Goal: Task Accomplishment & Management: Complete application form

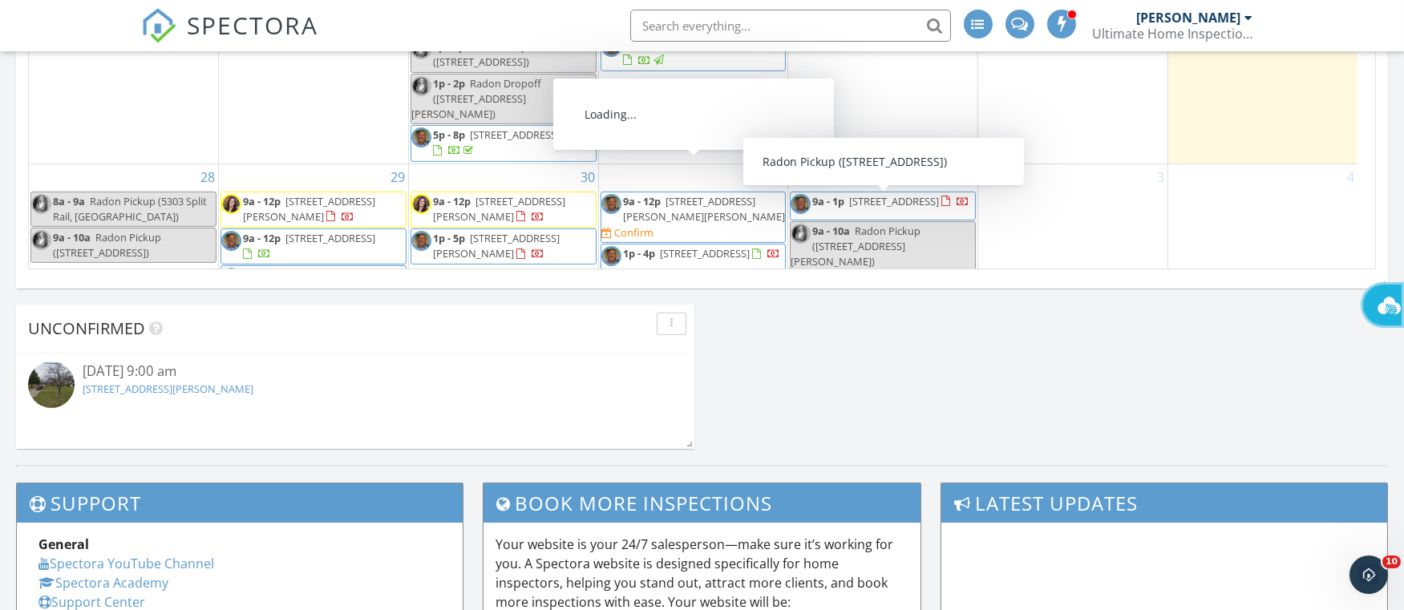
scroll to position [1435, 0]
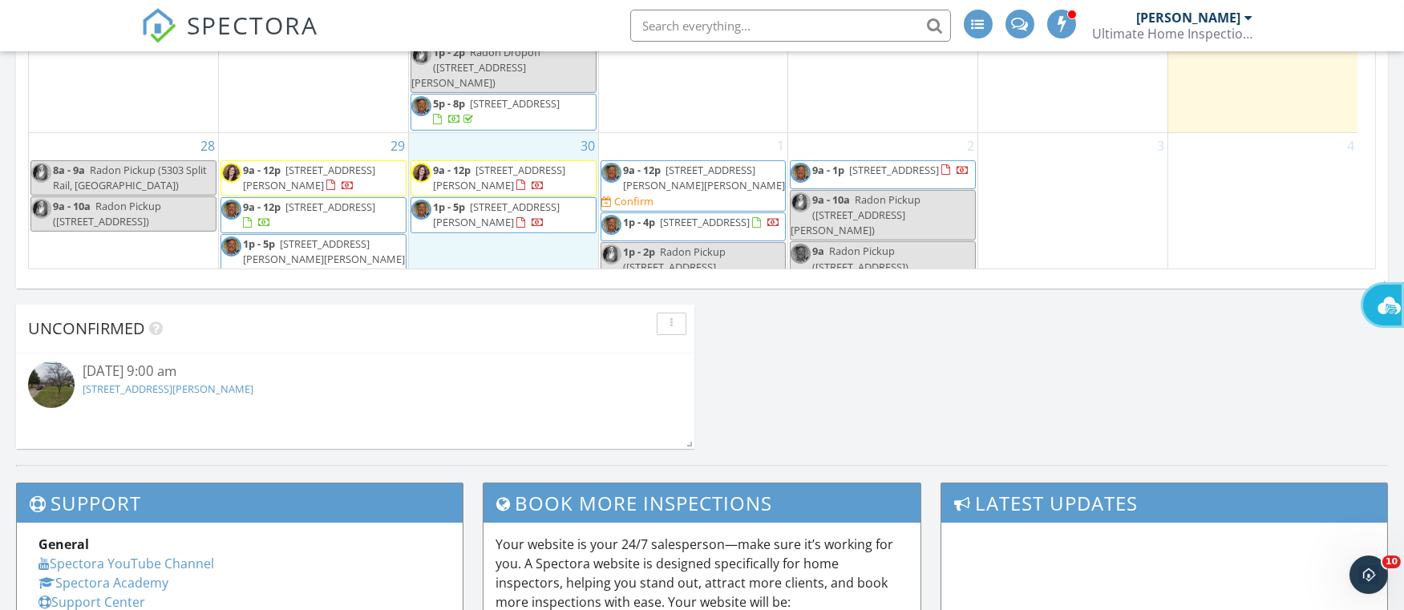
click at [516, 242] on div "30 9a - 12p 7790 Stanley Mill Dr, Centerville 45459 1p - 5p 24 Rosell Dr, Dayto…" at bounding box center [503, 229] width 189 height 192
click at [492, 203] on link "Event" at bounding box center [501, 201] width 83 height 26
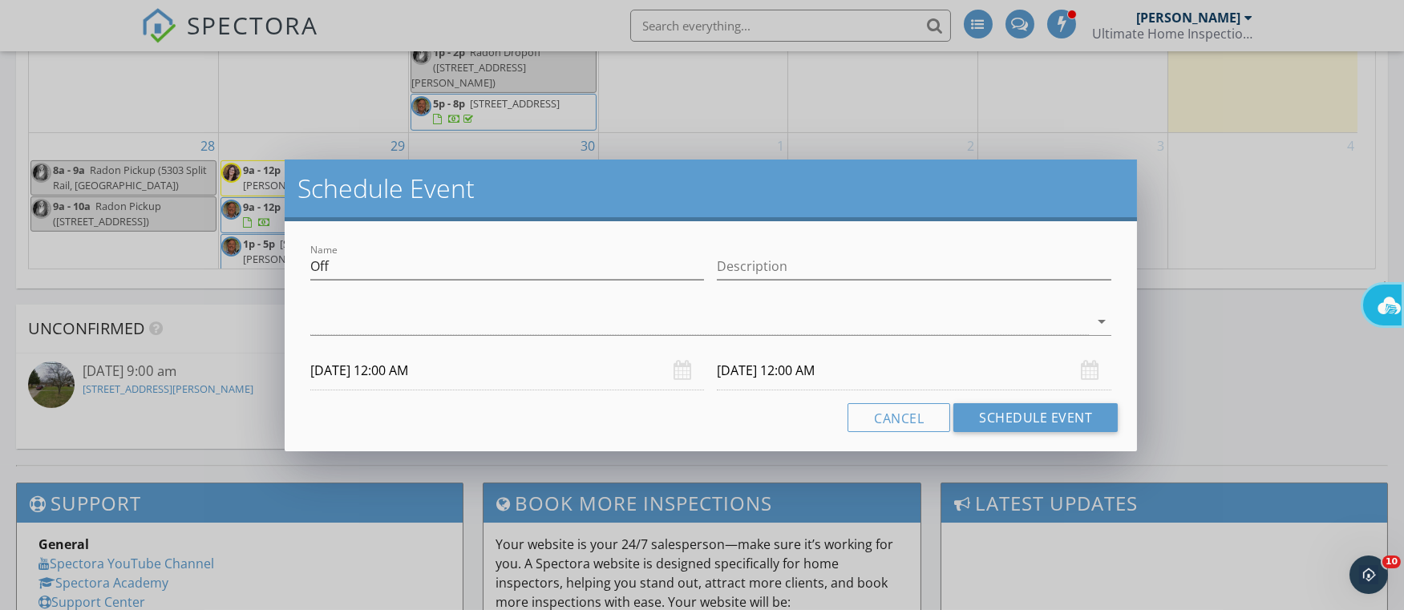
click at [1249, 344] on div "Schedule Event Name Off Description arrow_drop_down 09/30/2025 12:00 AM 10/01/2…" at bounding box center [702, 305] width 1404 height 610
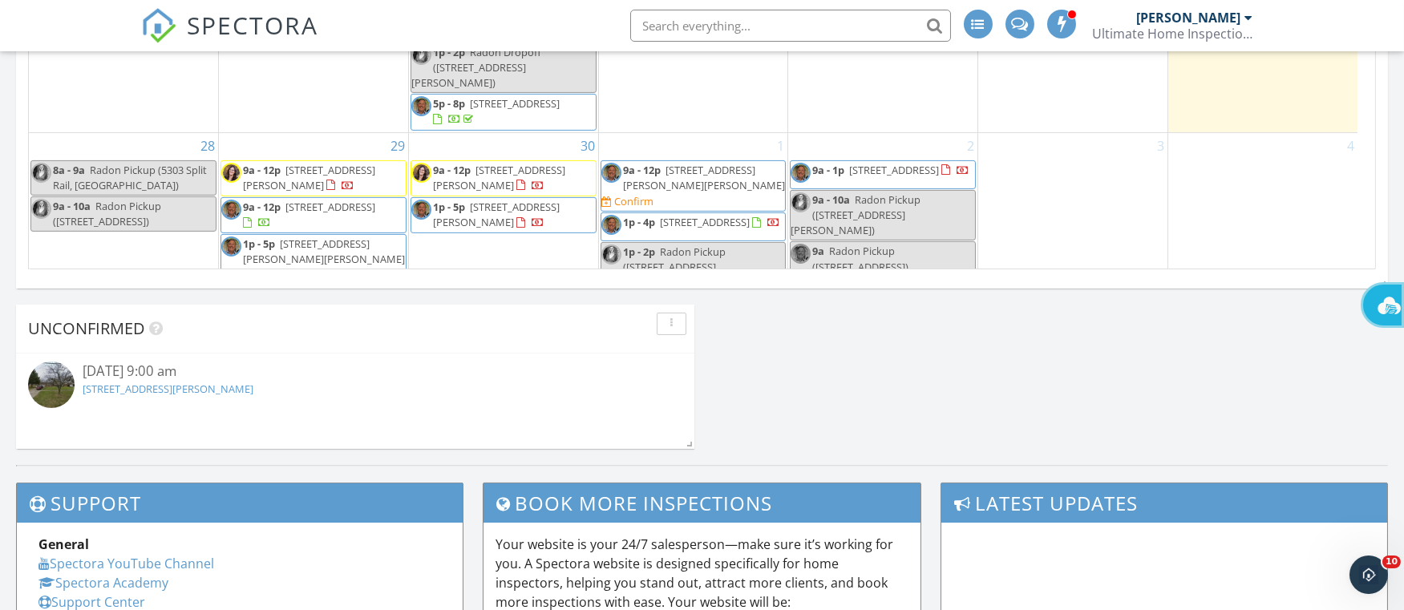
click at [498, 239] on div "30 9a - 12p 7790 Stanley Mill Dr, Centerville 45459 1p - 5p 24 Rosell Dr, Dayto…" at bounding box center [503, 229] width 189 height 192
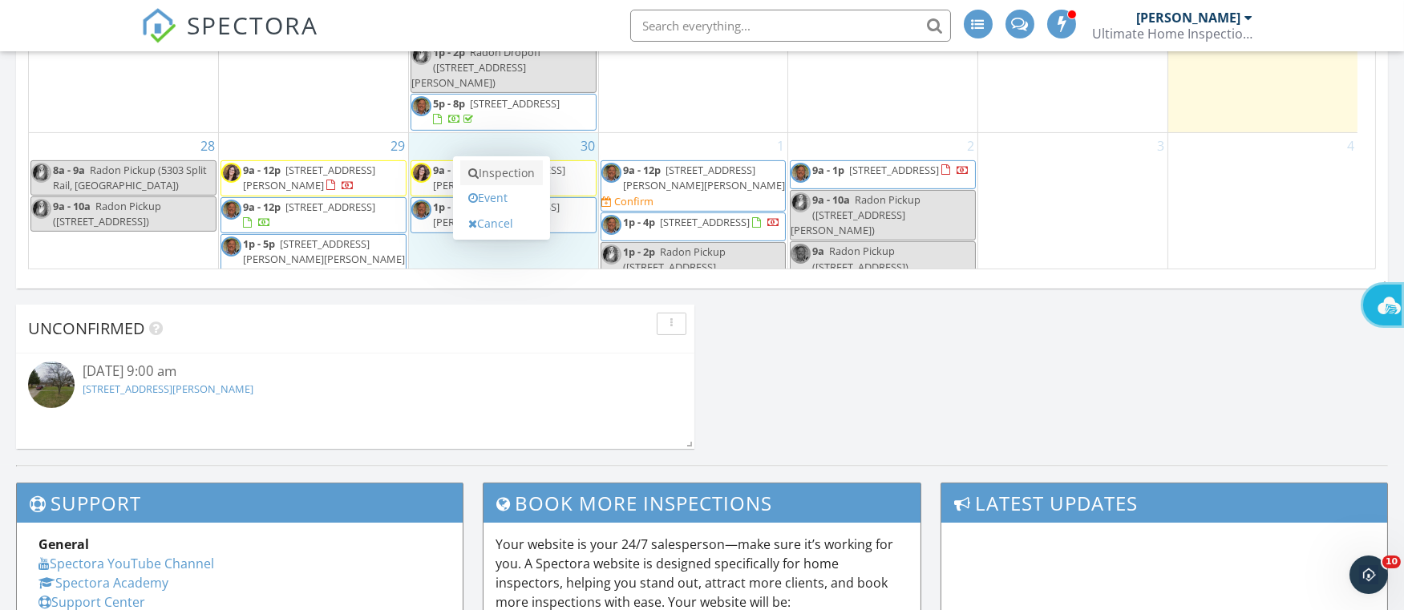
click at [499, 172] on link "Inspection" at bounding box center [501, 173] width 83 height 26
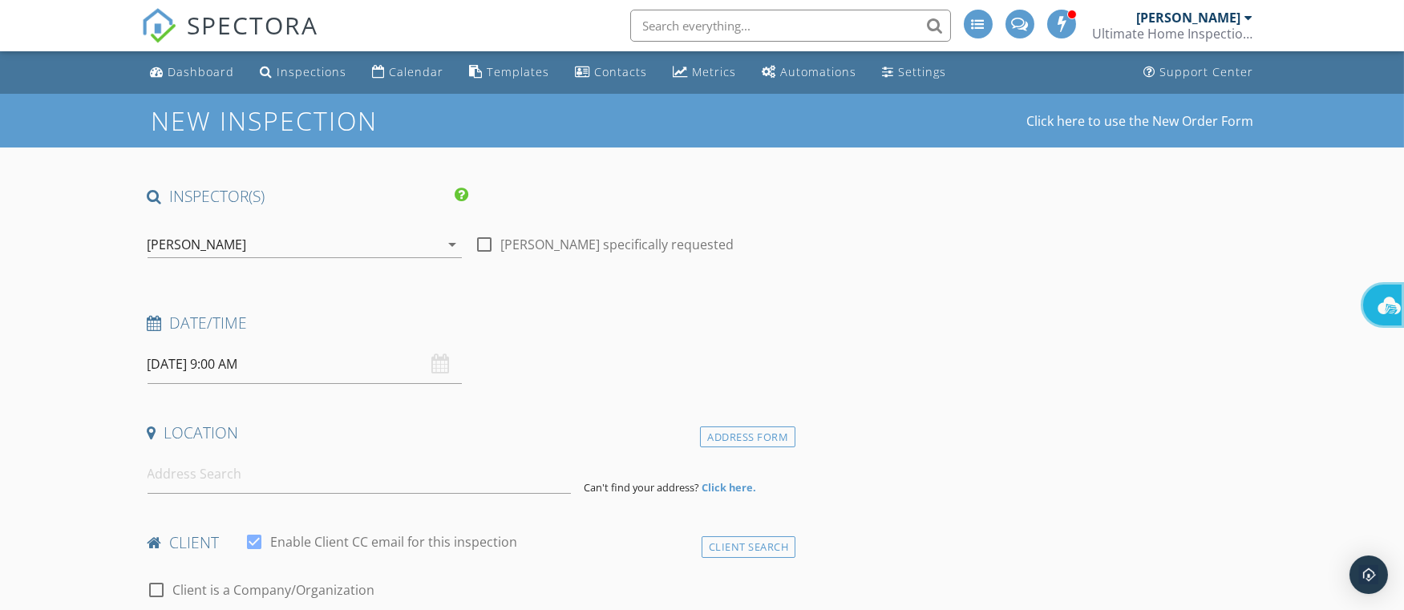
click at [484, 245] on div at bounding box center [484, 244] width 27 height 27
checkbox input "true"
click at [214, 475] on input at bounding box center [359, 474] width 423 height 39
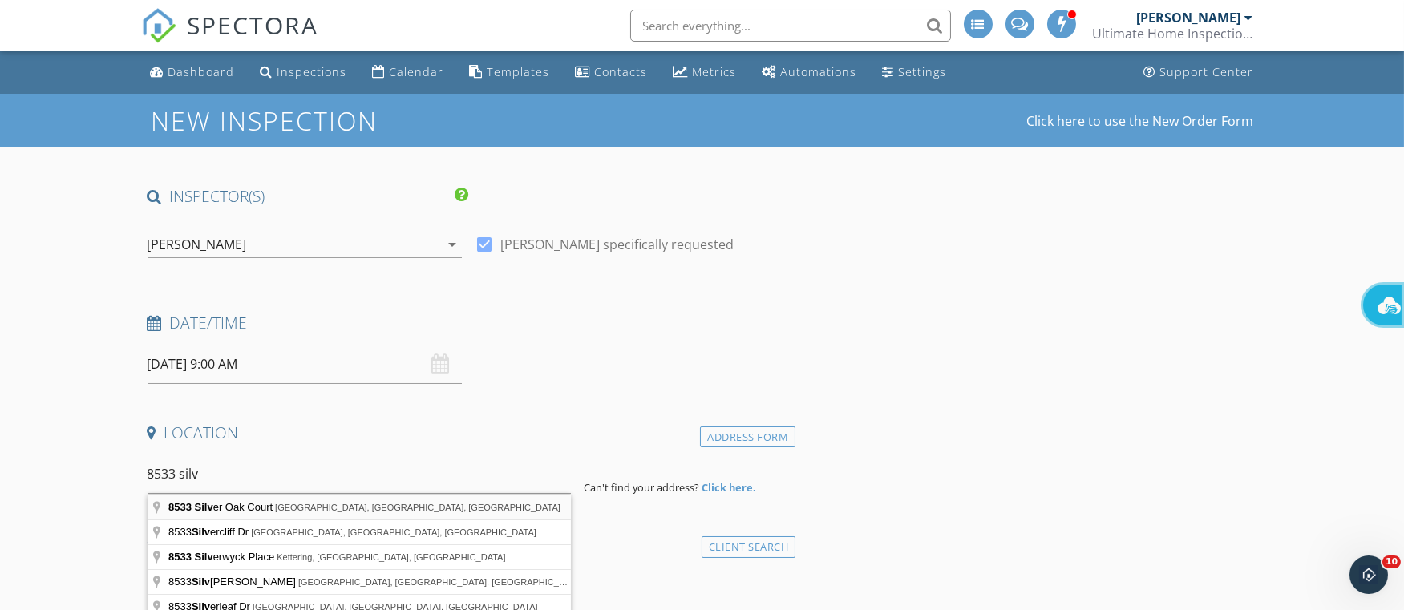
type input "8533 Silver Oak Court, Springboro, OH, USA"
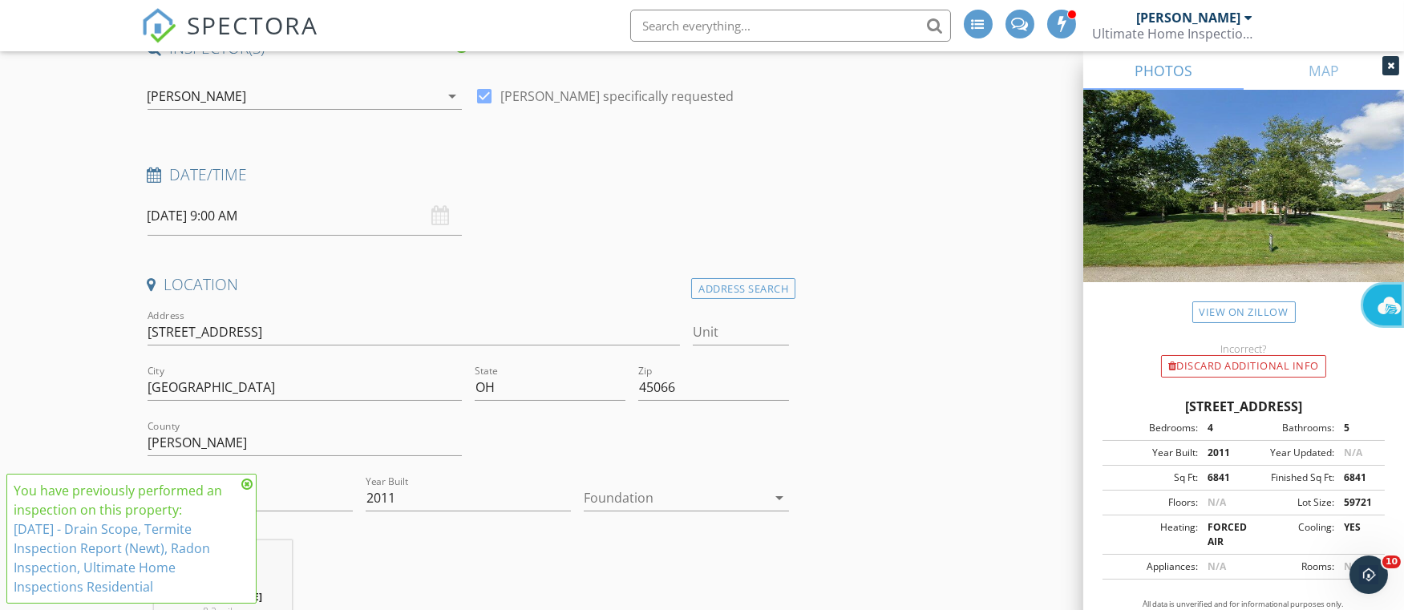
scroll to position [241, 0]
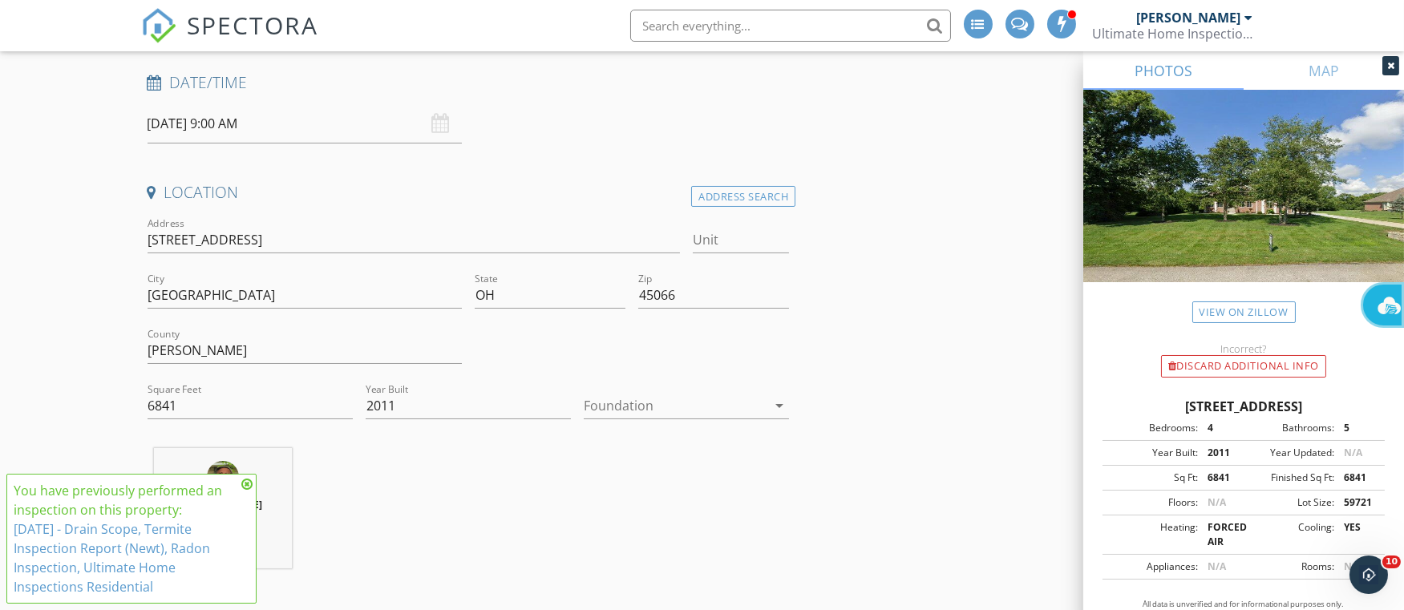
click at [245, 483] on icon at bounding box center [246, 484] width 11 height 13
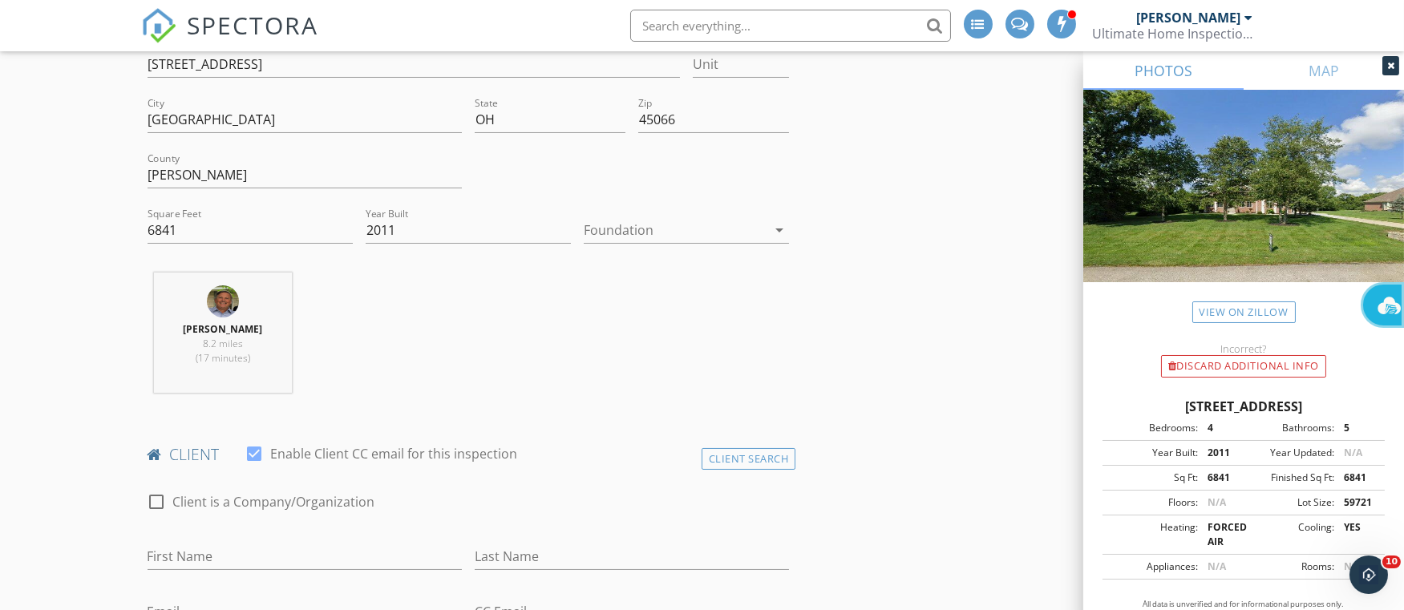
scroll to position [361, 0]
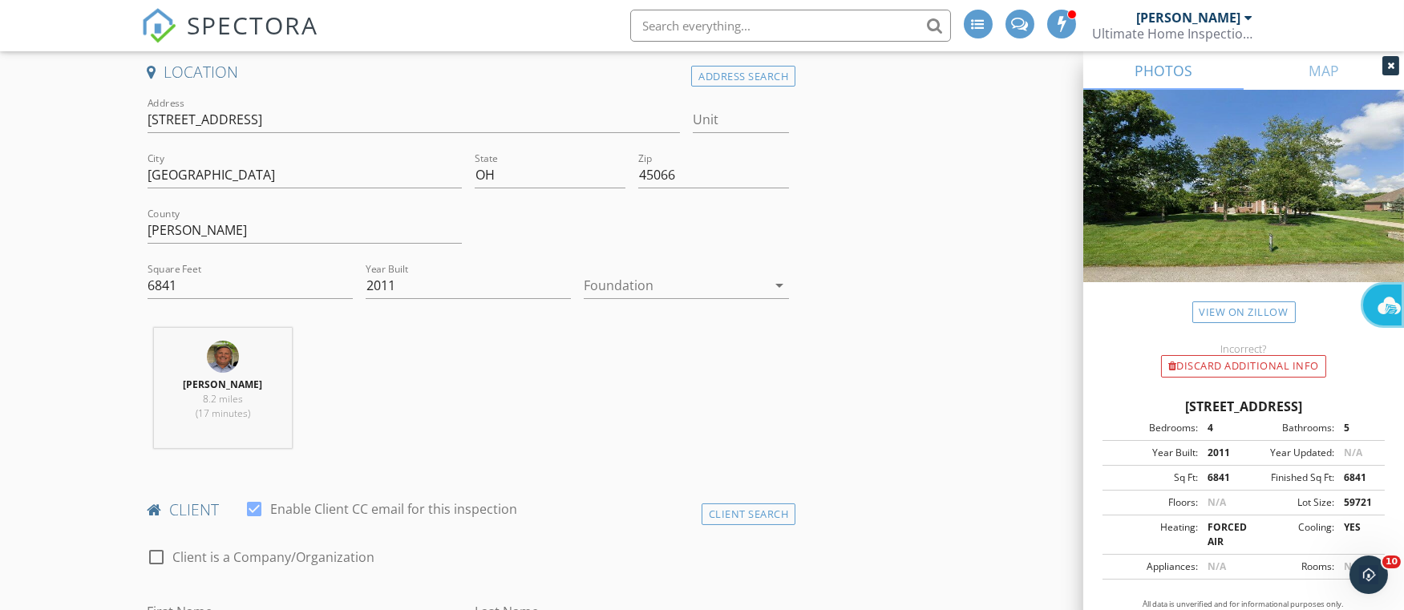
click at [783, 279] on icon "arrow_drop_down" at bounding box center [779, 285] width 19 height 19
click at [607, 322] on div "Basement" at bounding box center [687, 329] width 180 height 19
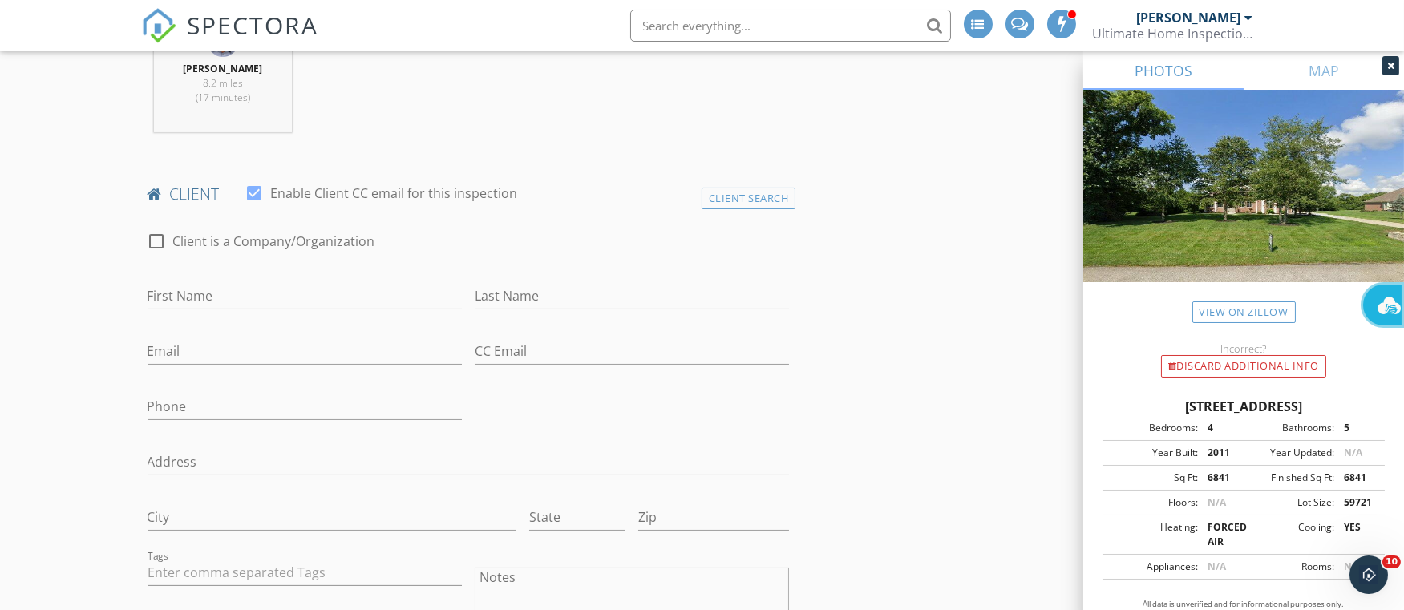
scroll to position [721, 0]
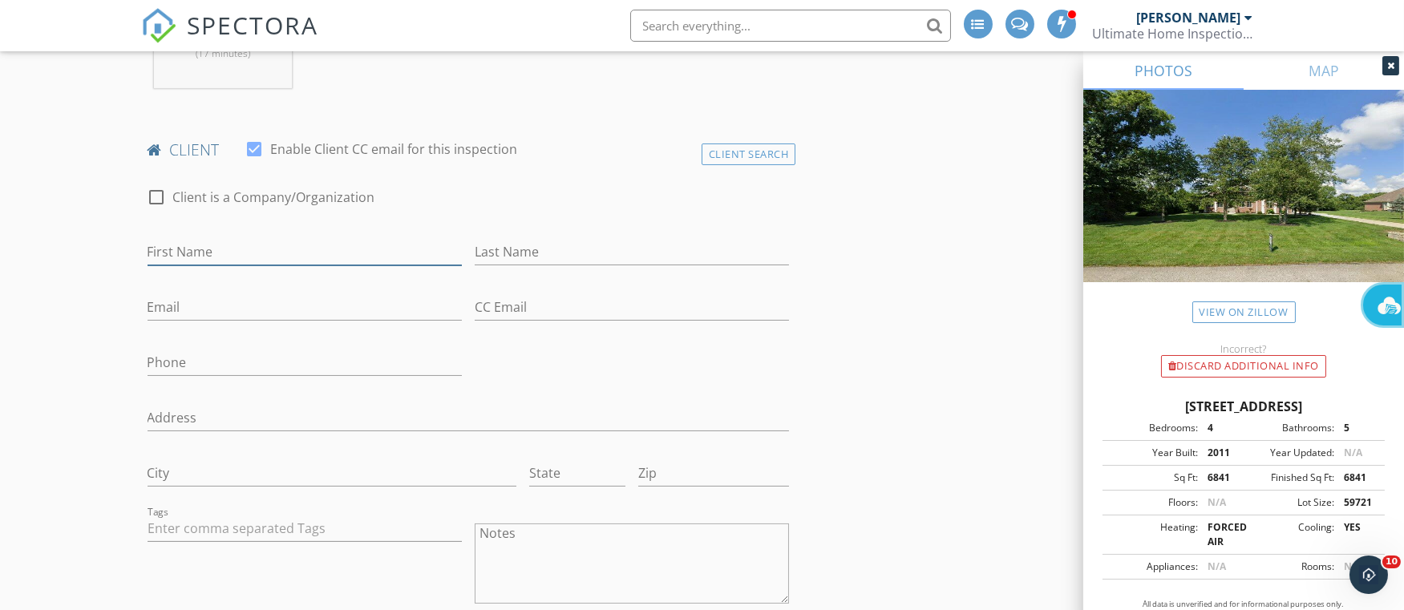
click at [192, 253] on input "First Name" at bounding box center [305, 252] width 314 height 26
type input "Amy"
click at [506, 241] on input "Last Name" at bounding box center [632, 252] width 314 height 26
type input "Frye"
click at [160, 311] on input "Email" at bounding box center [305, 307] width 314 height 26
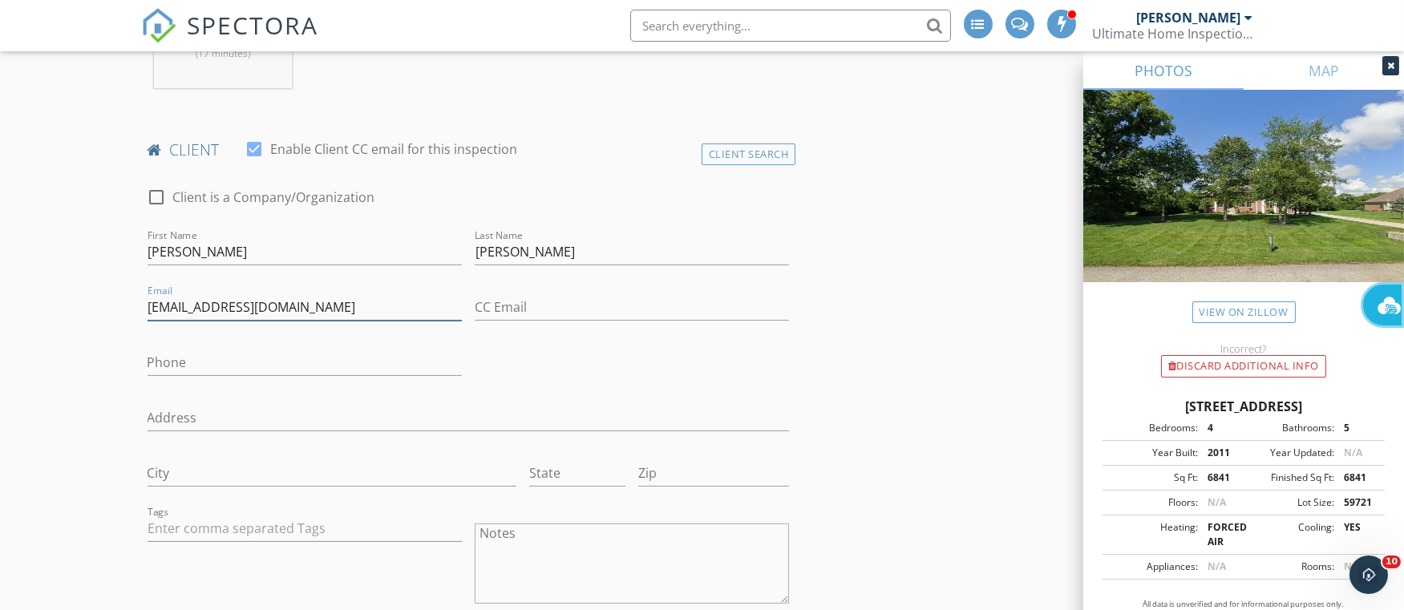
type input "amad2393@yahoo.com"
click at [189, 365] on input "Phone" at bounding box center [305, 363] width 314 height 26
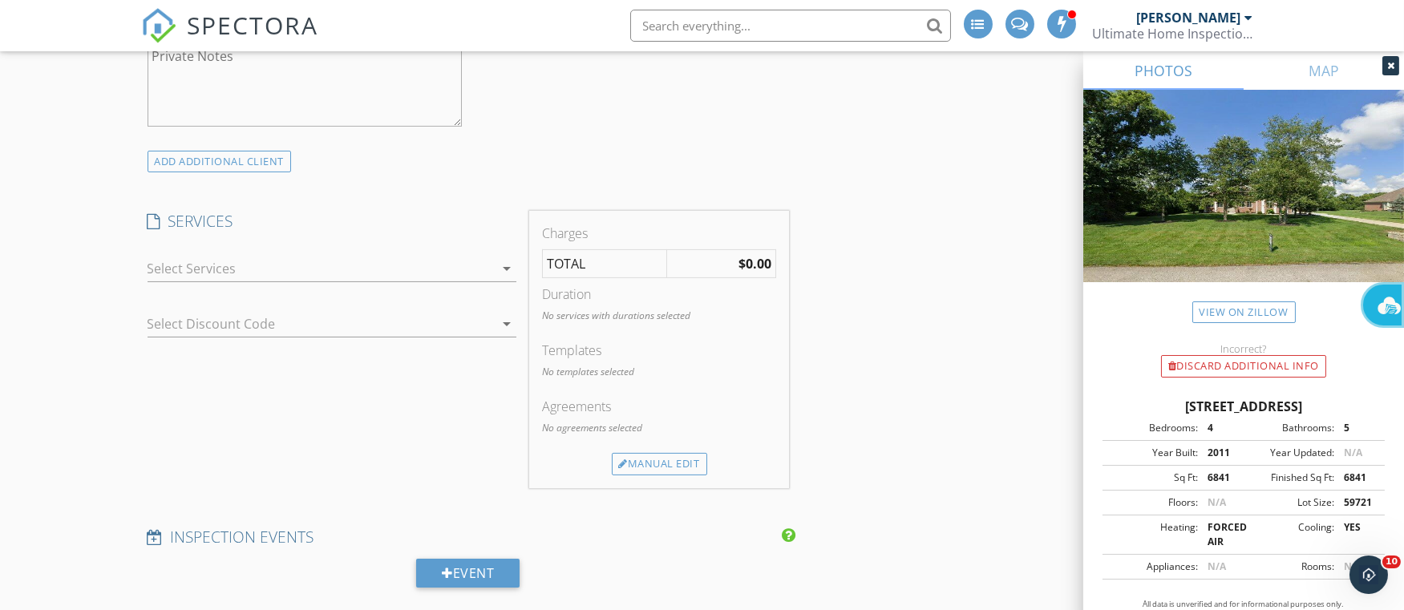
scroll to position [1443, 0]
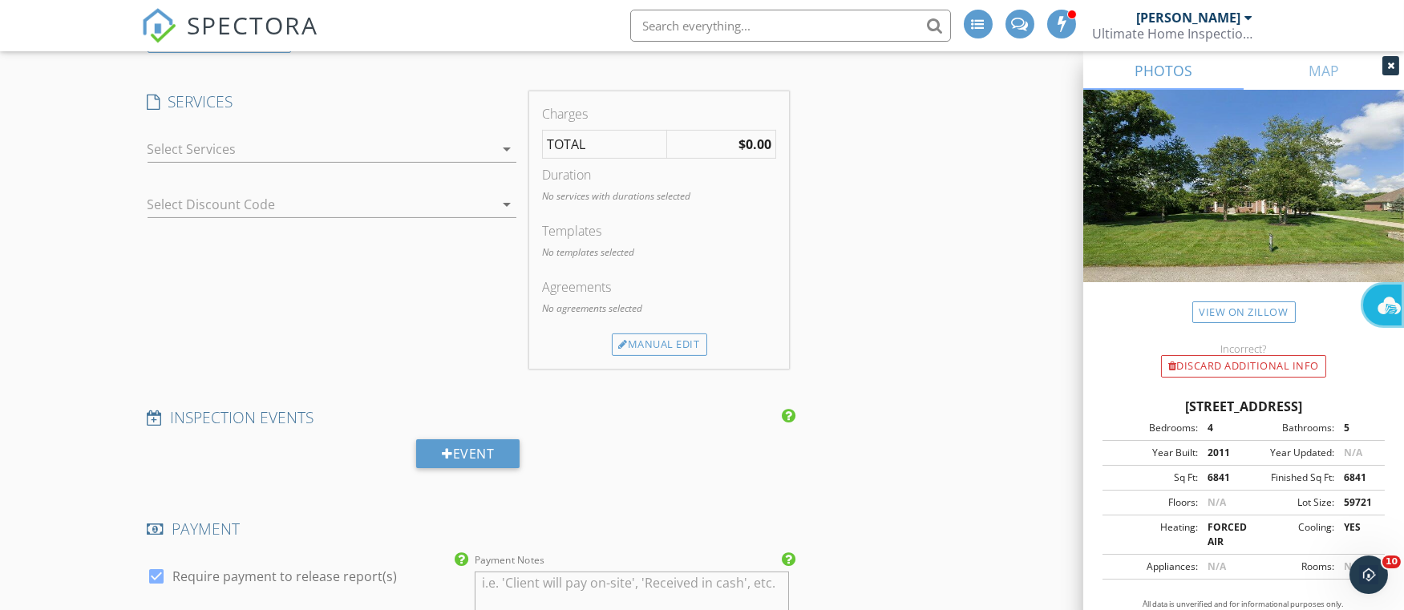
type input "937-474-9173"
click at [508, 148] on icon "arrow_drop_down" at bounding box center [506, 149] width 19 height 19
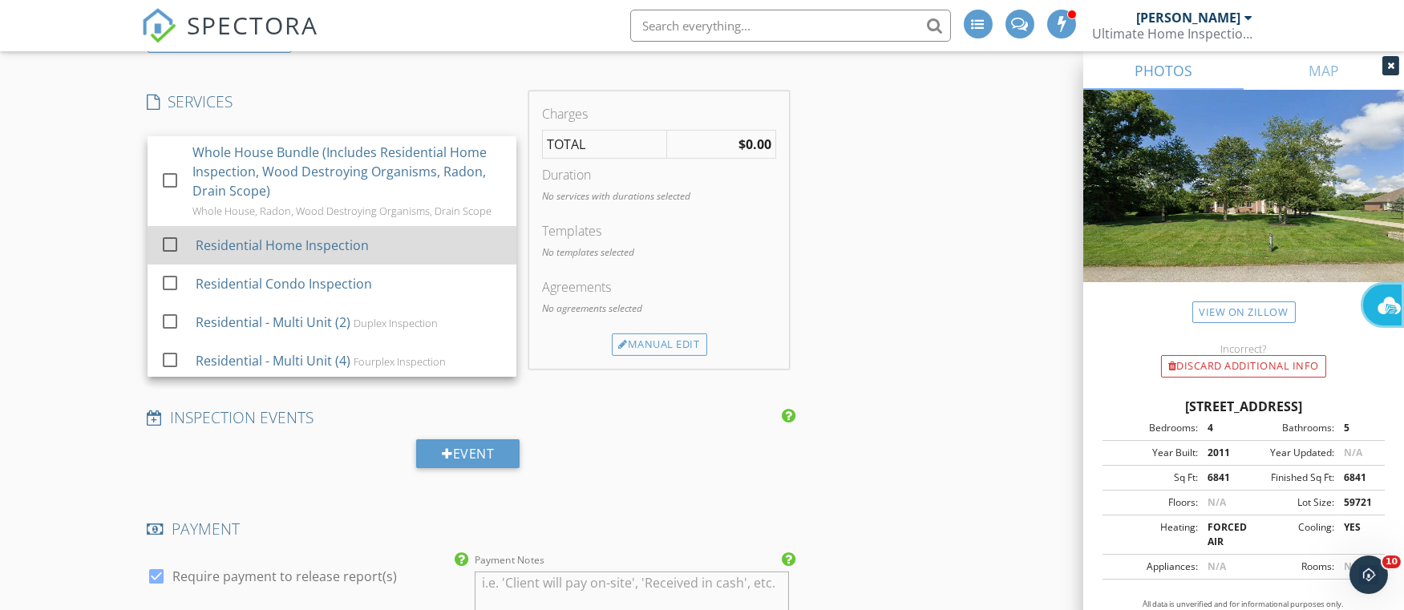
click at [172, 249] on div at bounding box center [169, 244] width 27 height 27
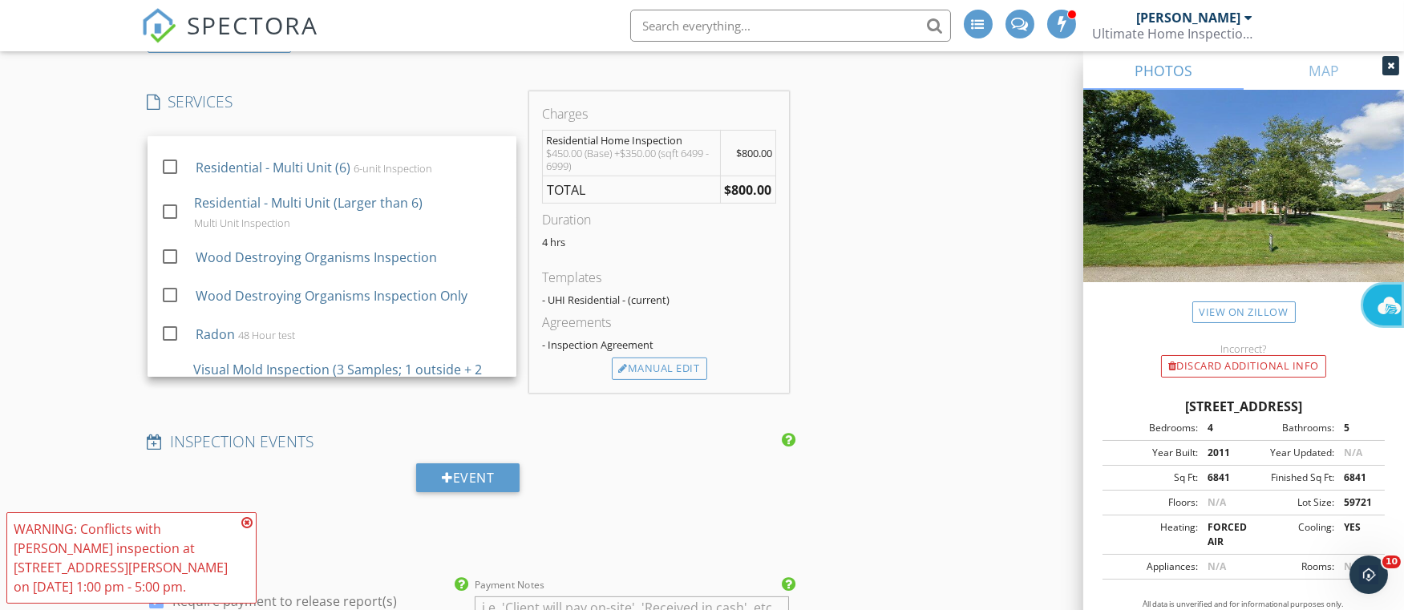
scroll to position [241, 0]
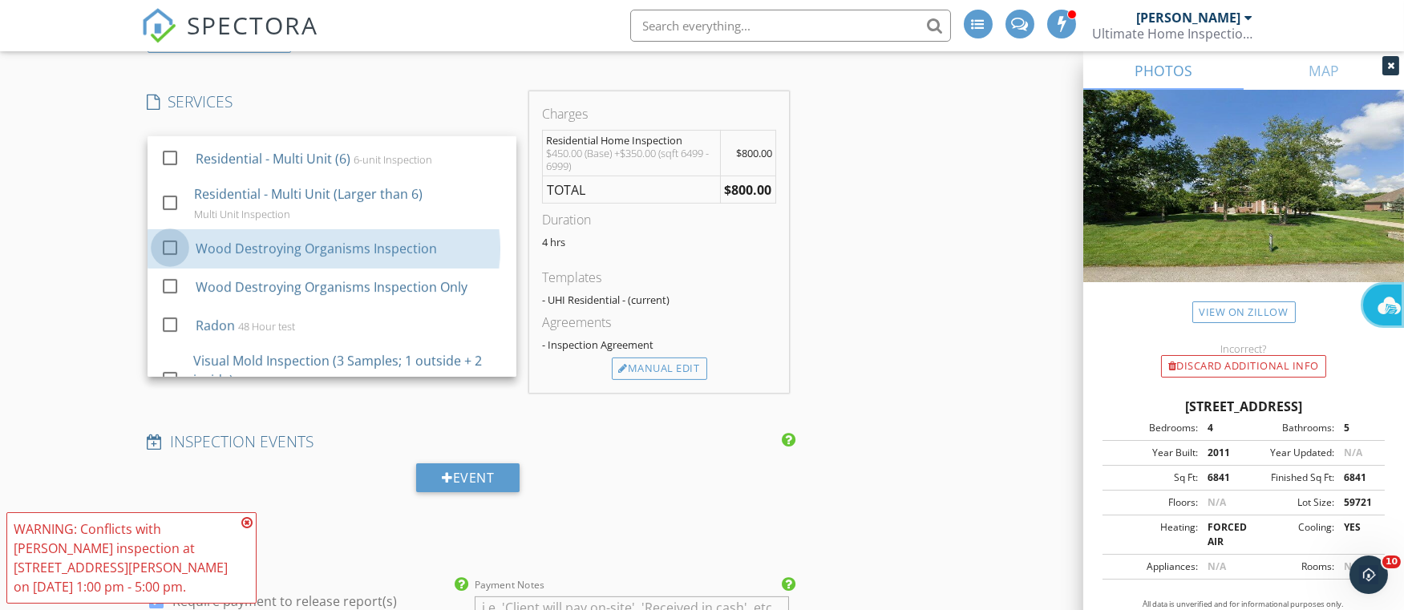
click at [172, 252] on div at bounding box center [169, 247] width 27 height 27
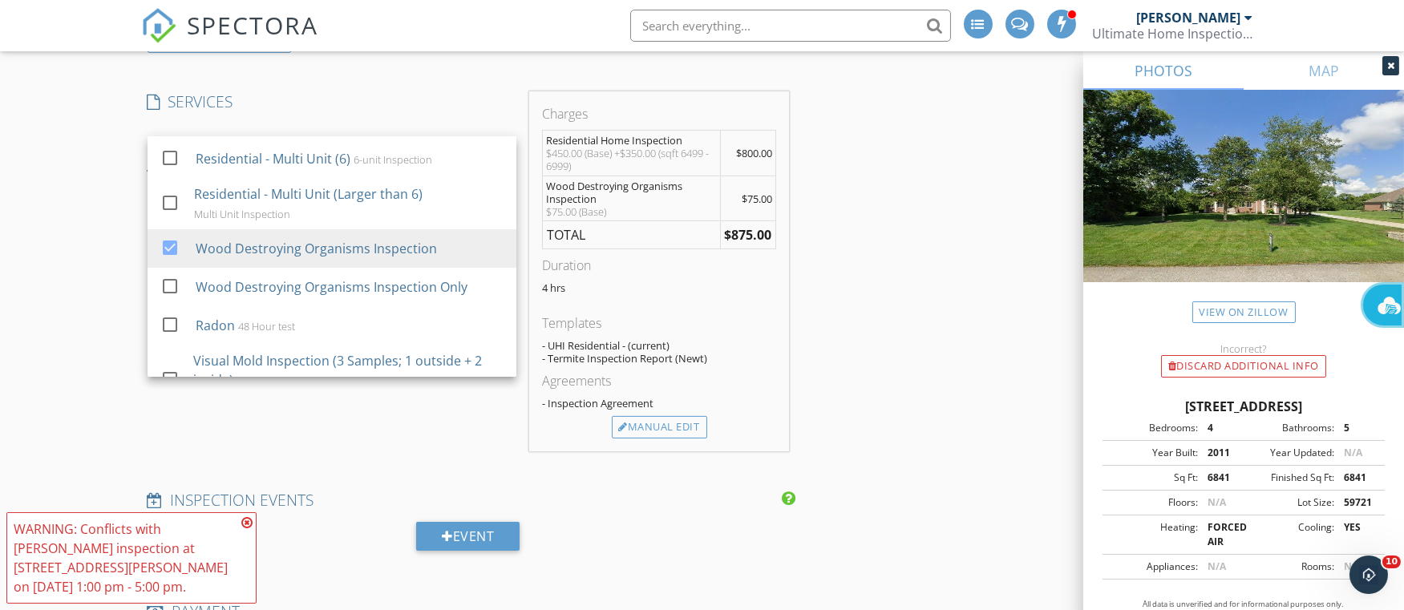
scroll to position [361, 0]
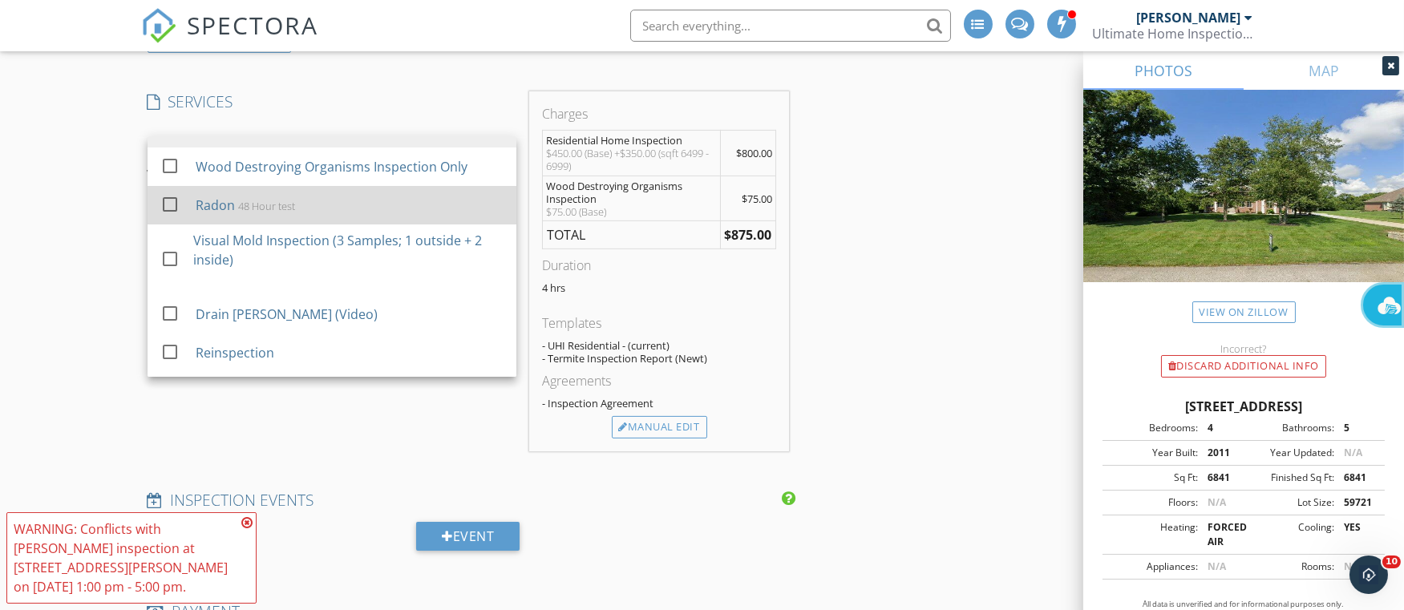
click at [174, 214] on div at bounding box center [169, 204] width 27 height 27
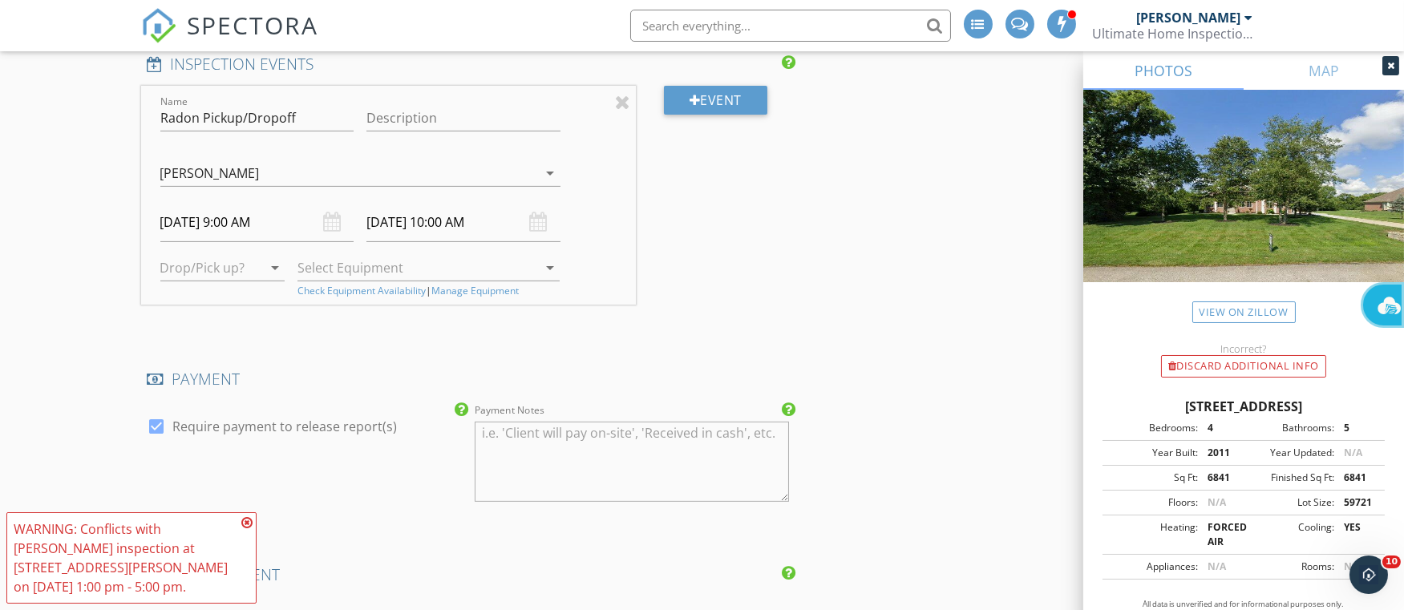
scroll to position [2285, 0]
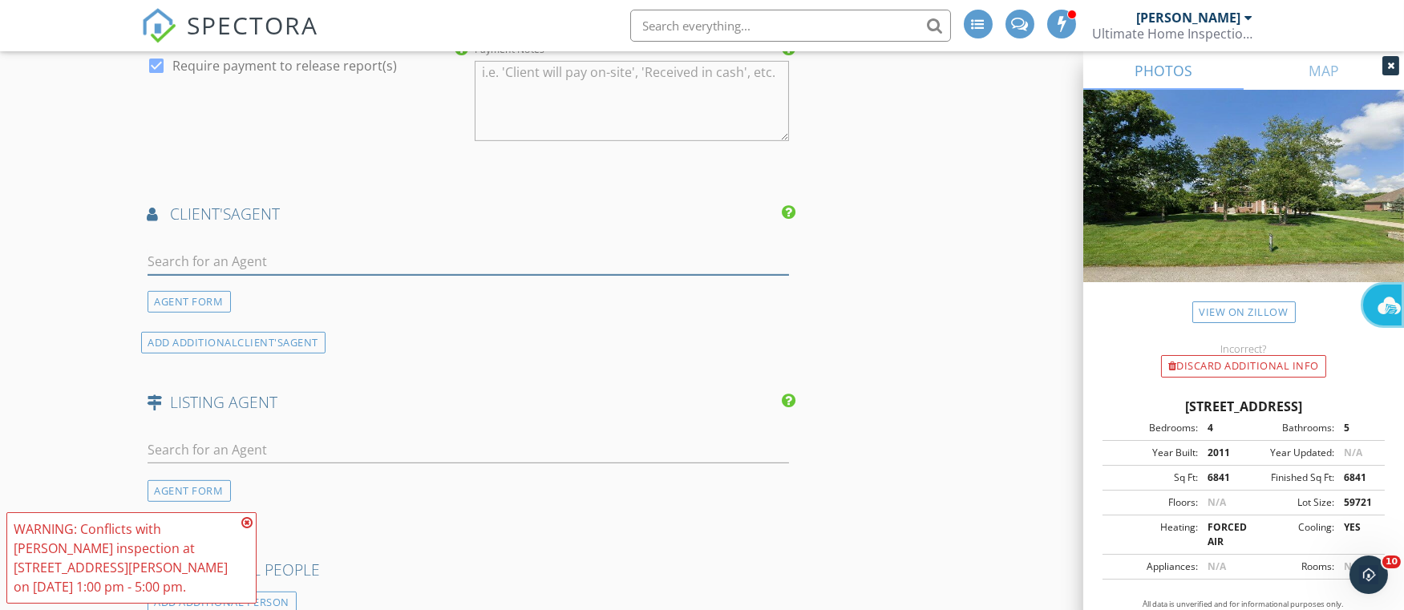
click at [196, 263] on input "text" at bounding box center [469, 262] width 642 height 26
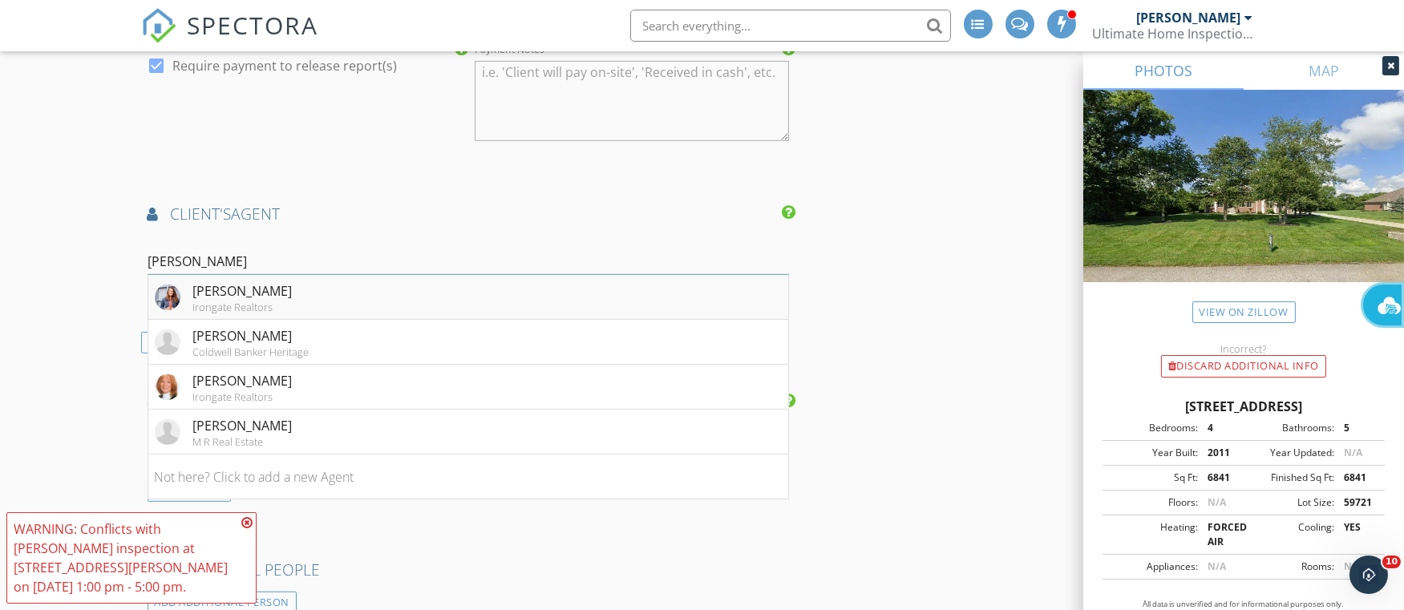
type input "ruth"
click at [224, 294] on div "Ruthie Reed" at bounding box center [242, 290] width 99 height 19
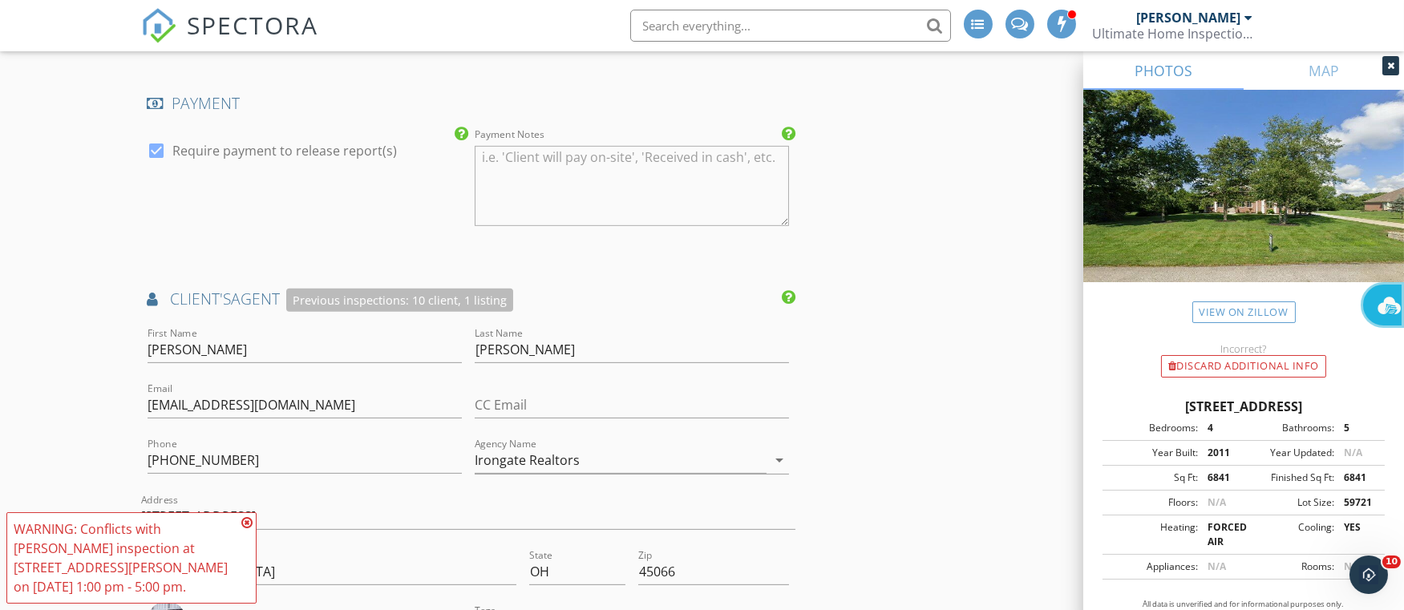
scroll to position [2165, 0]
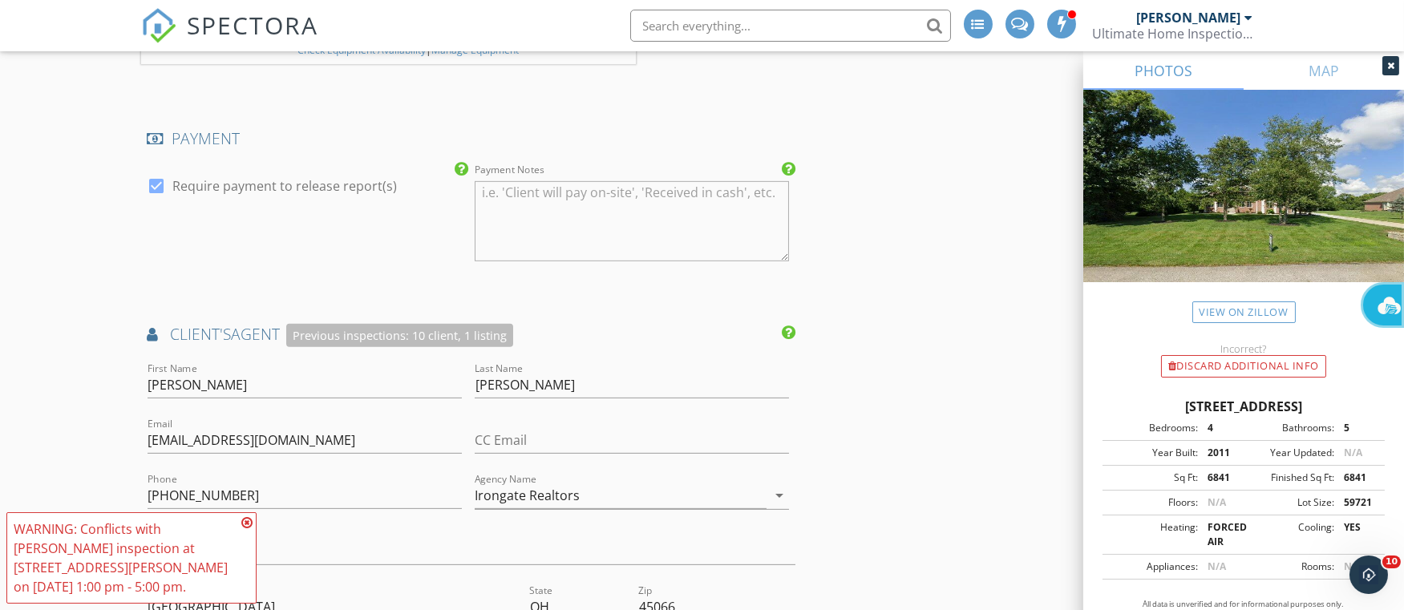
click at [244, 529] on icon at bounding box center [246, 522] width 11 height 13
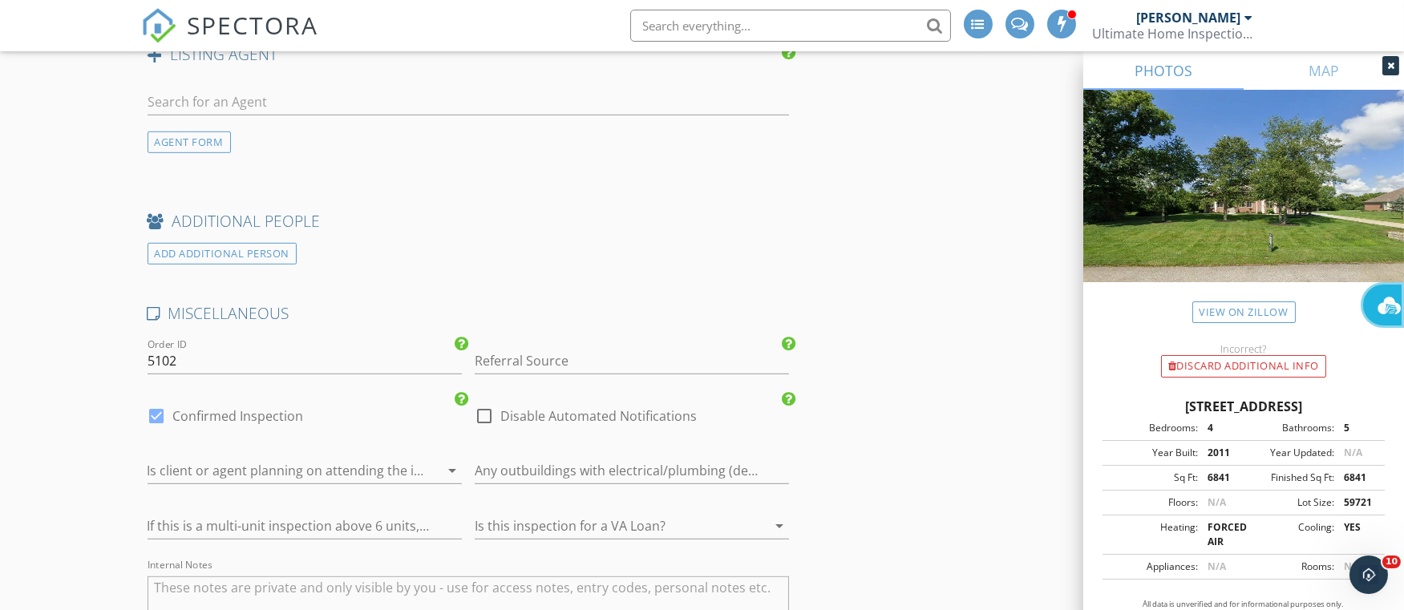
scroll to position [3126, 0]
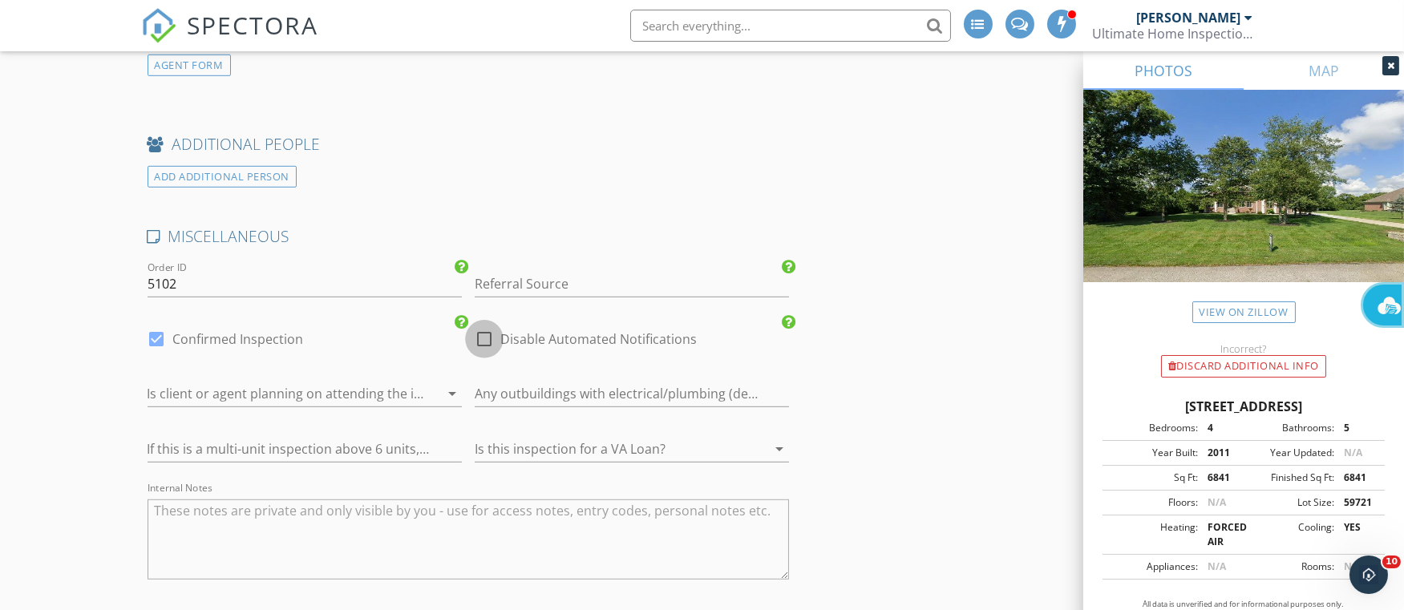
click at [484, 335] on div at bounding box center [484, 339] width 27 height 27
checkbox input "true"
click at [157, 338] on div at bounding box center [157, 339] width 27 height 27
checkbox input "false"
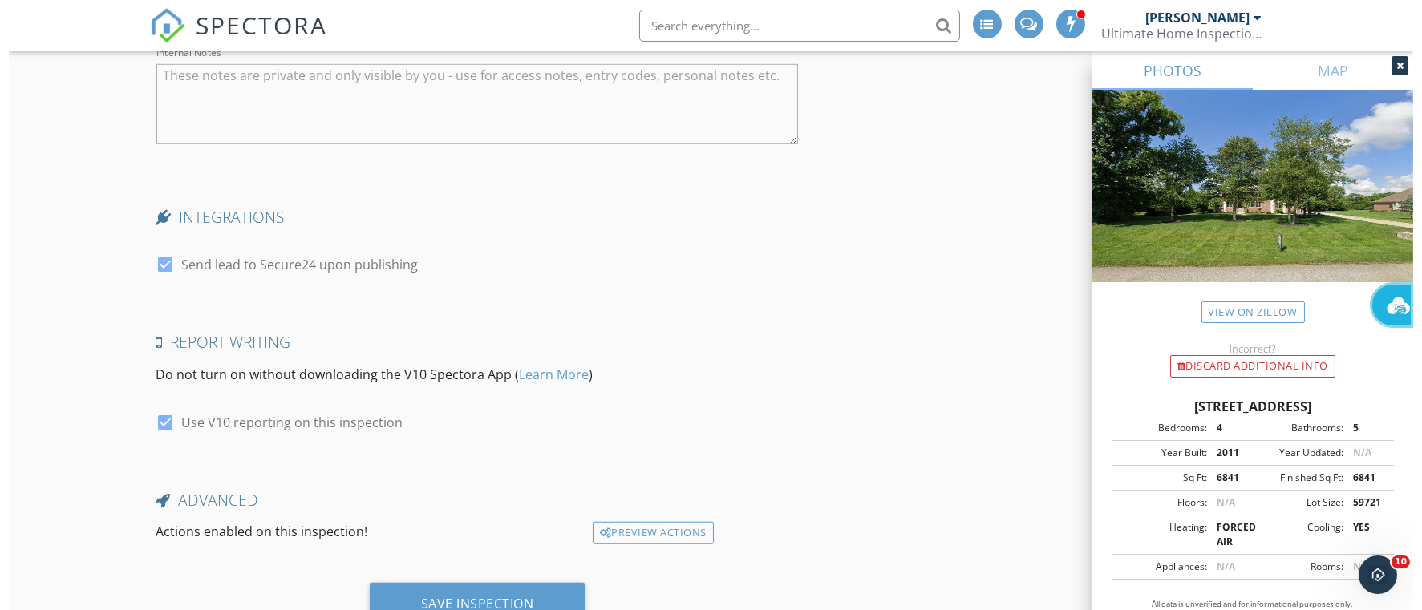
scroll to position [3608, 0]
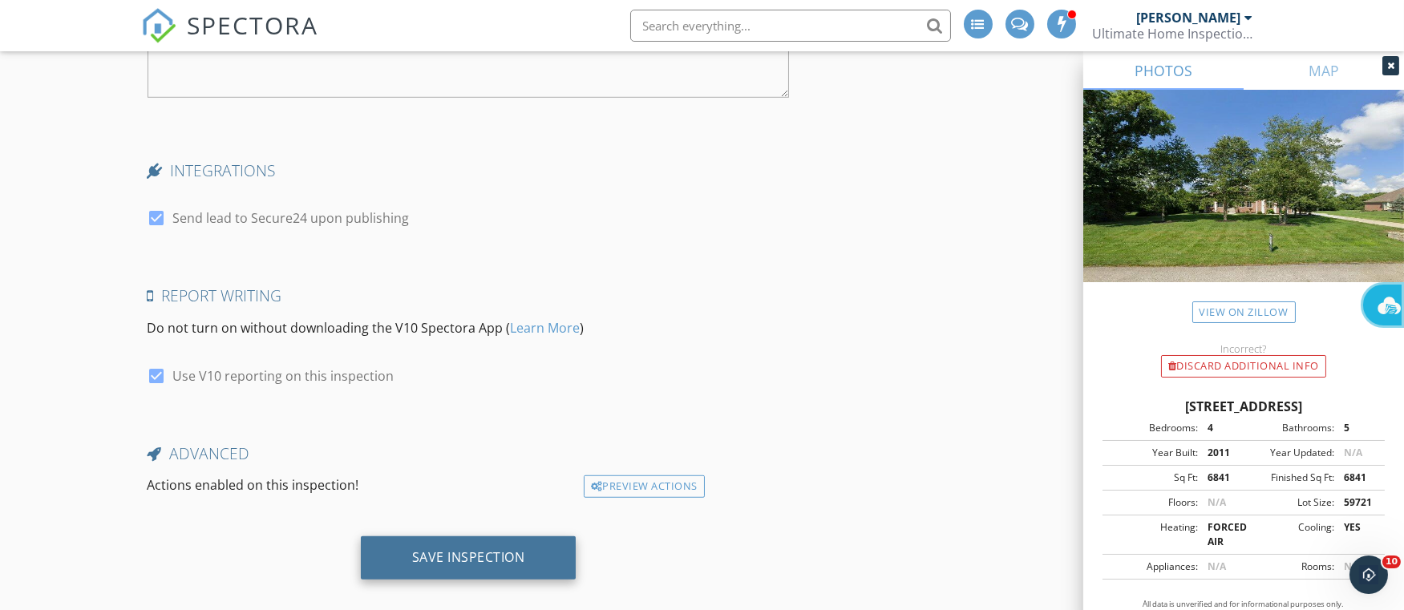
click at [472, 549] on div "Save Inspection" at bounding box center [468, 557] width 113 height 16
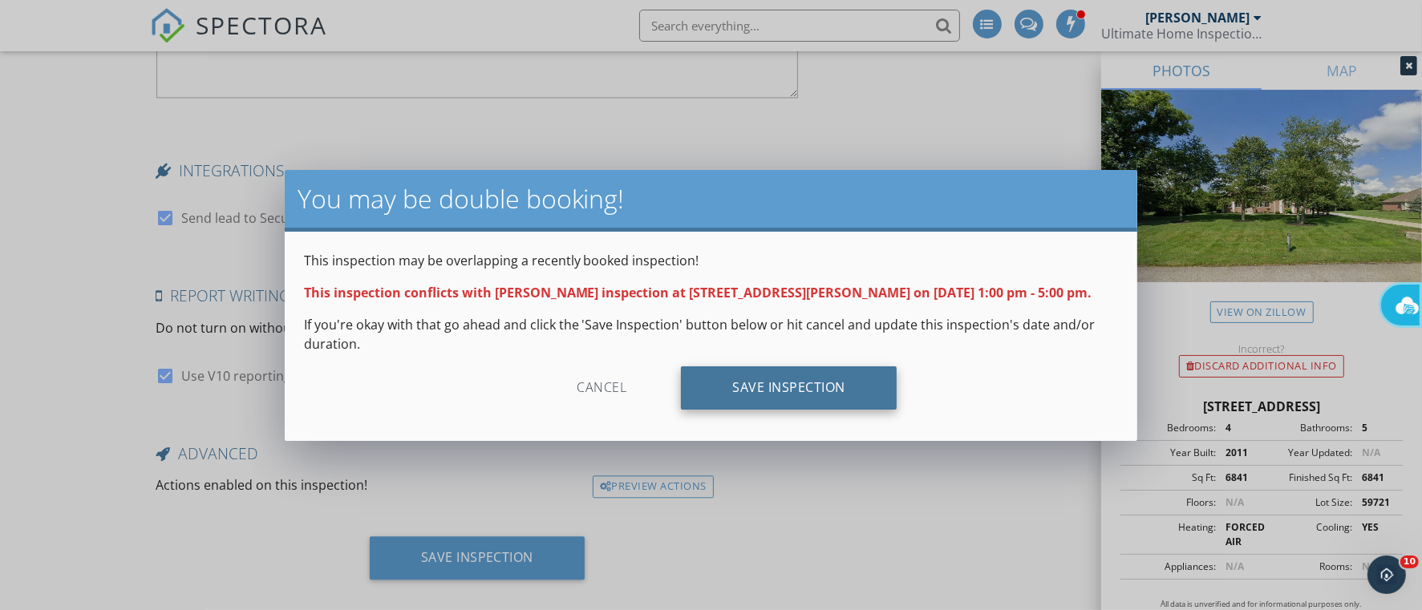
click at [788, 393] on div "Save Inspection" at bounding box center [789, 387] width 216 height 43
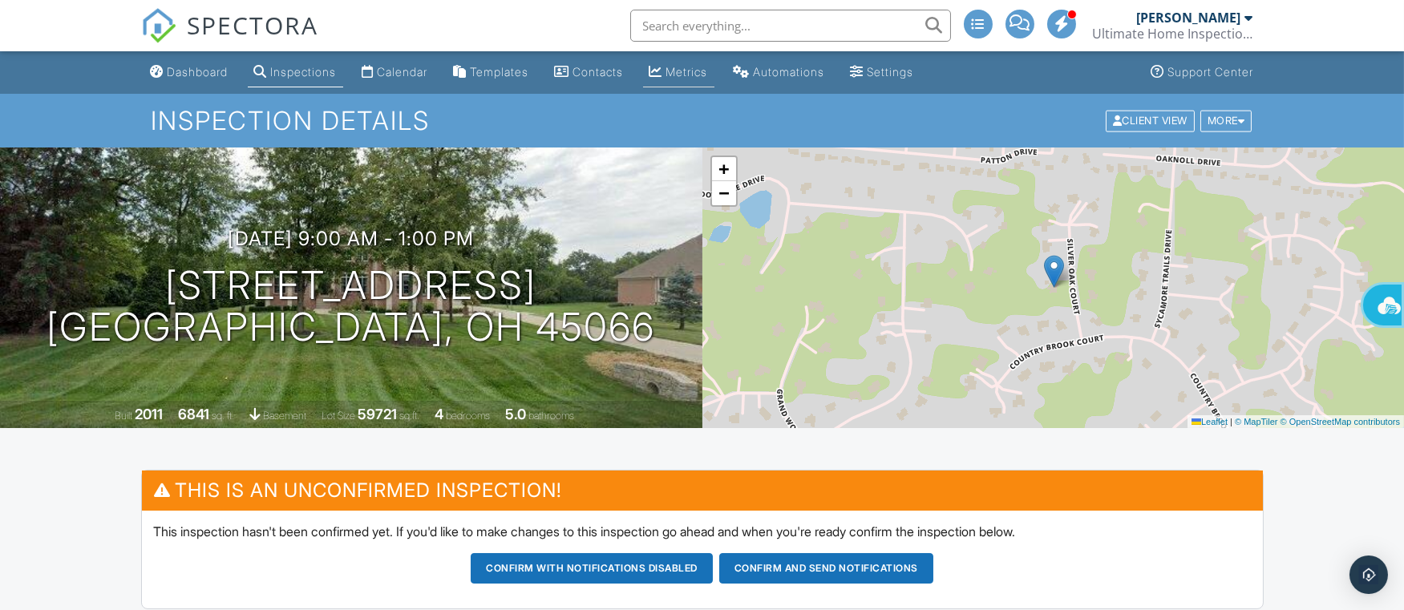
click at [702, 75] on div "Metrics" at bounding box center [687, 72] width 42 height 14
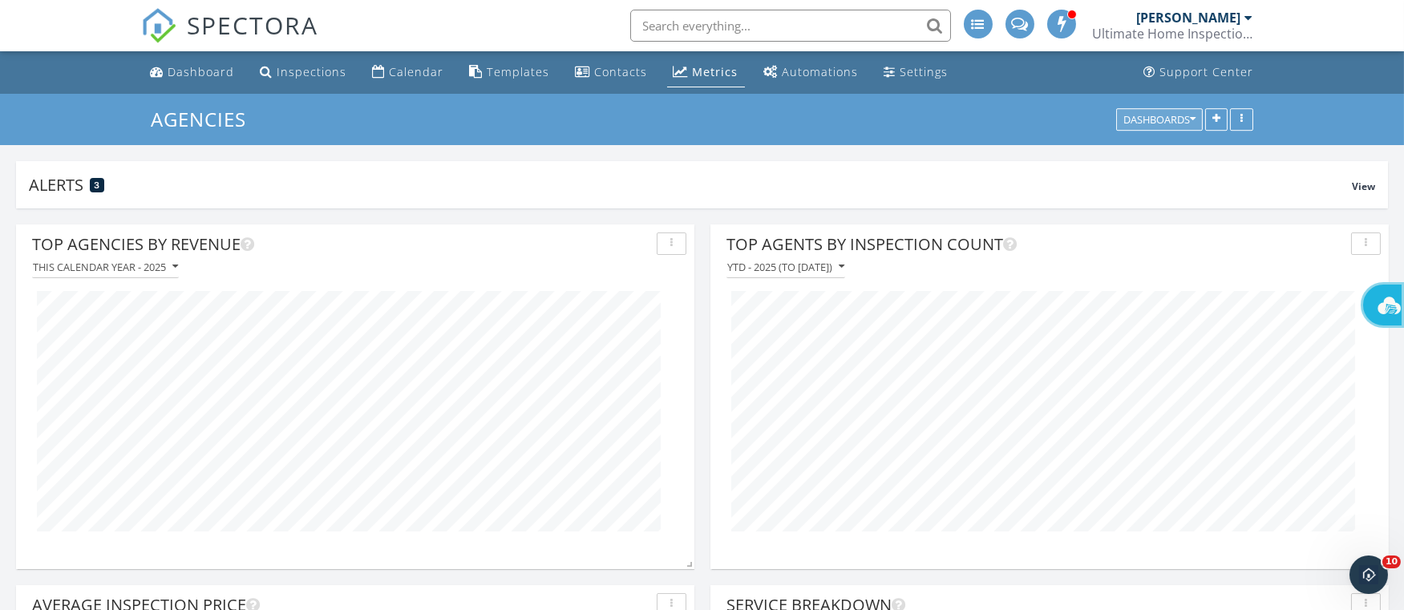
click at [1161, 119] on div "Dashboards" at bounding box center [1159, 119] width 72 height 11
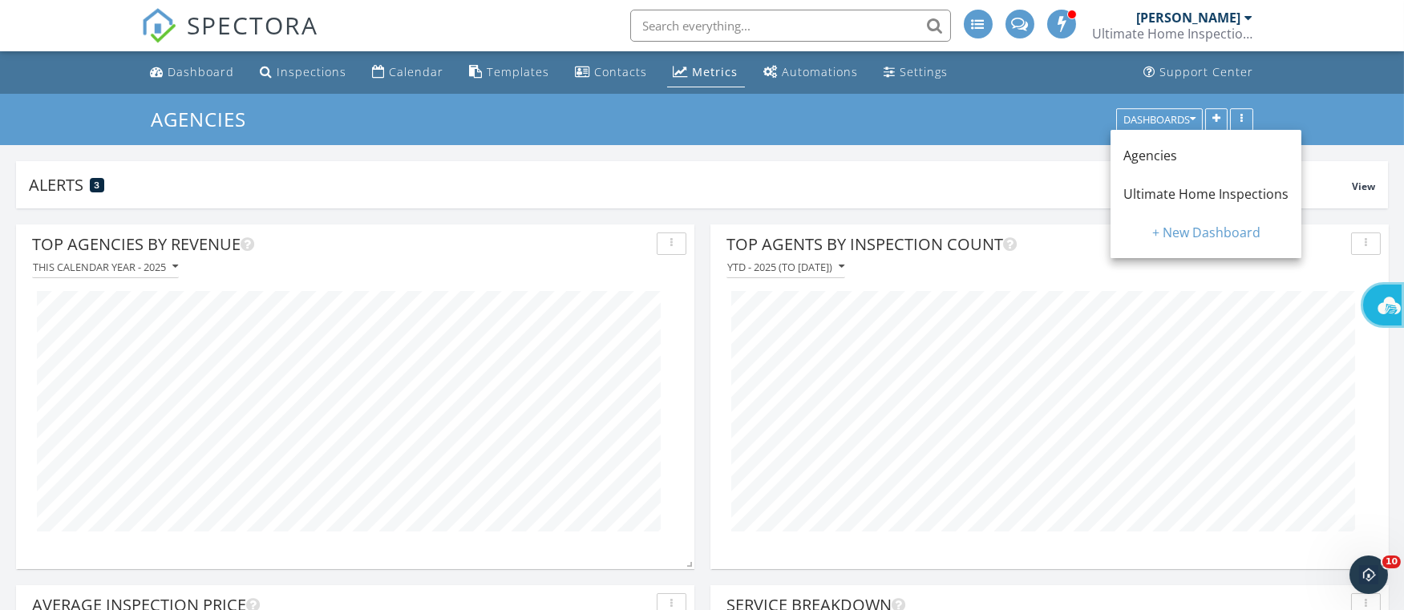
click at [1151, 194] on span "Ultimate Home Inspections" at bounding box center [1205, 194] width 165 height 18
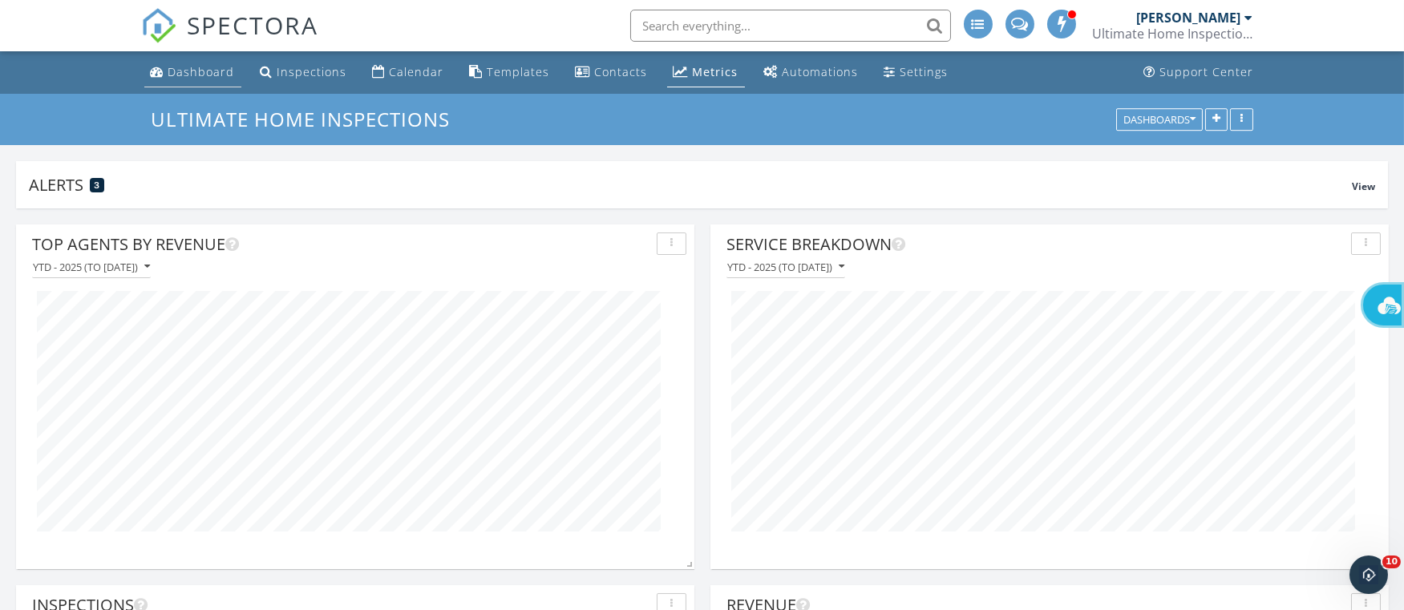
click at [192, 71] on div "Dashboard" at bounding box center [201, 71] width 67 height 15
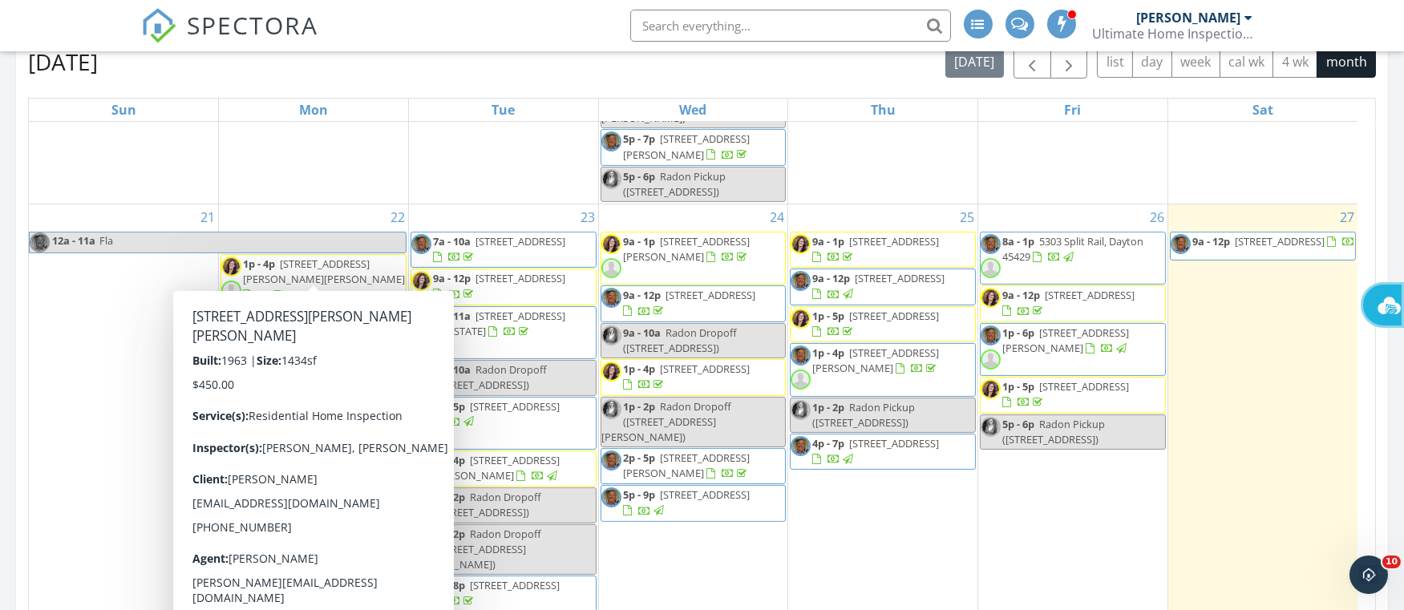
scroll to position [962, 0]
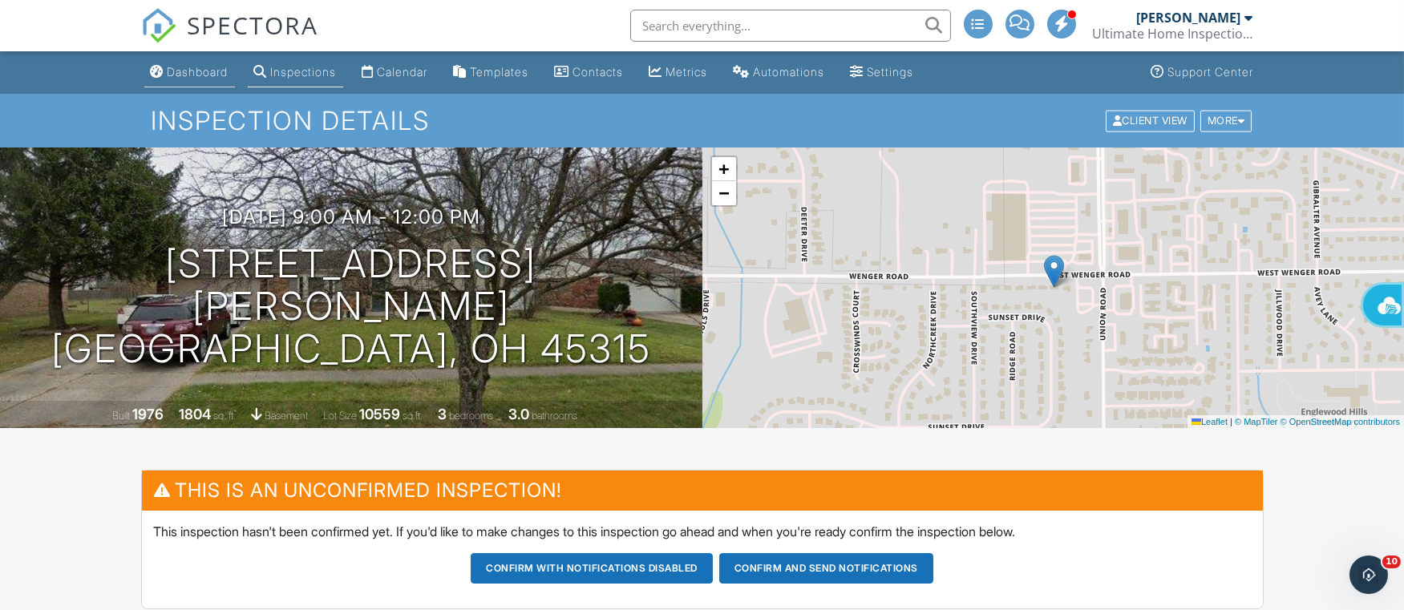
click at [187, 71] on div "Dashboard" at bounding box center [198, 72] width 61 height 14
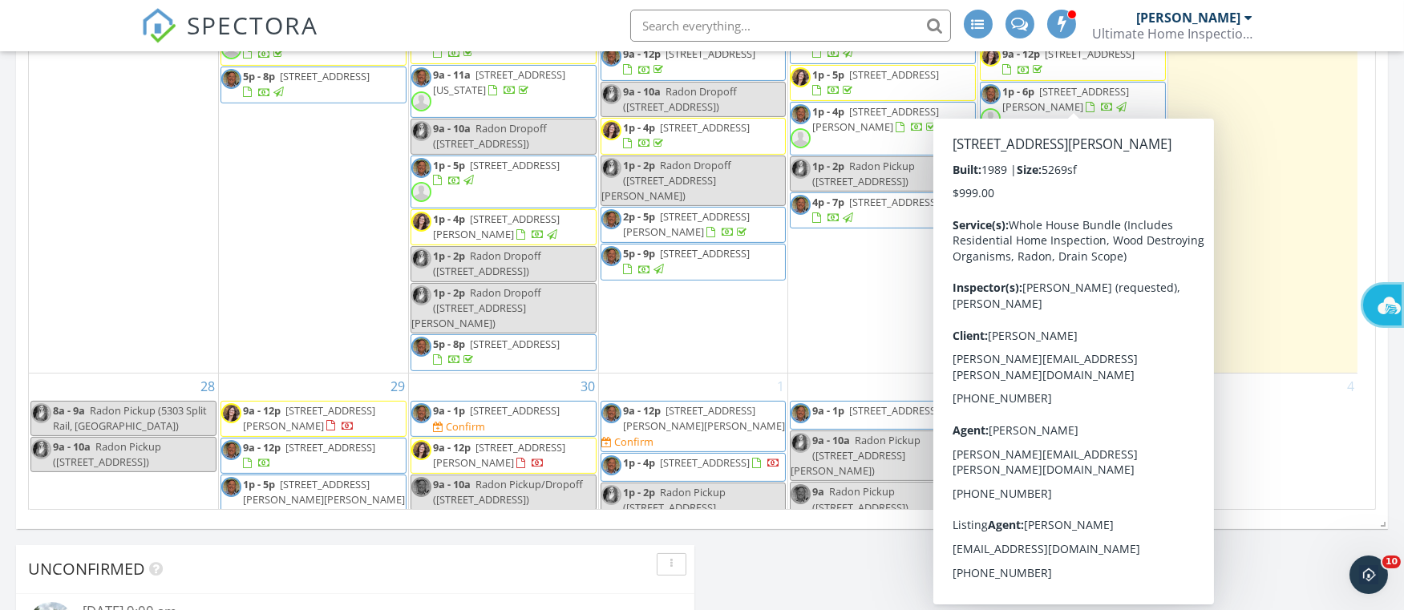
scroll to position [962, 0]
click at [1296, 378] on div "4" at bounding box center [1262, 470] width 189 height 192
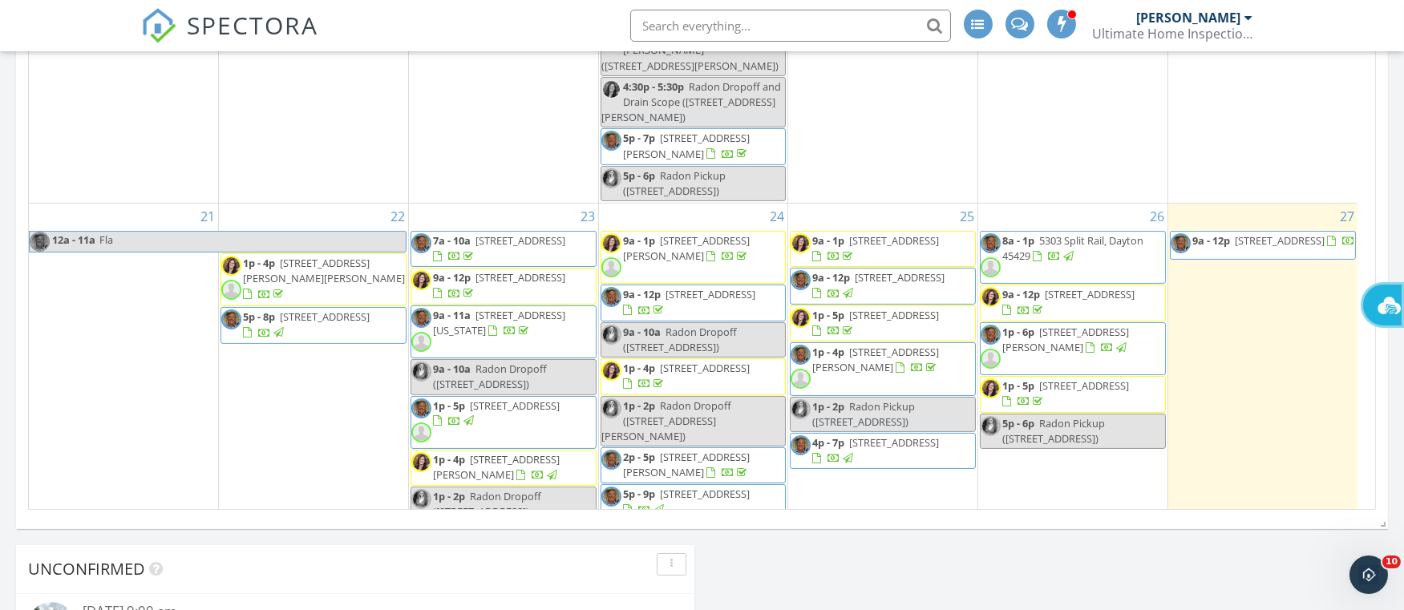
scroll to position [1435, 0]
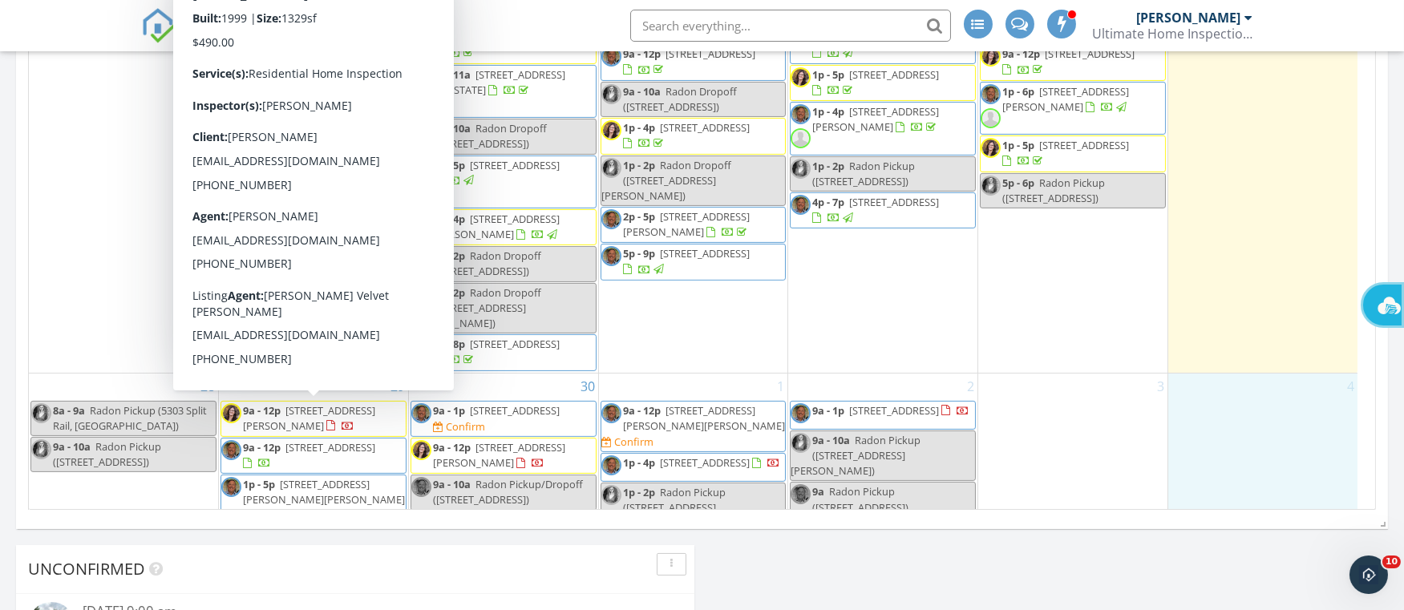
click at [289, 440] on span "8842 Waynes Way, Blanchester 45107" at bounding box center [330, 447] width 90 height 14
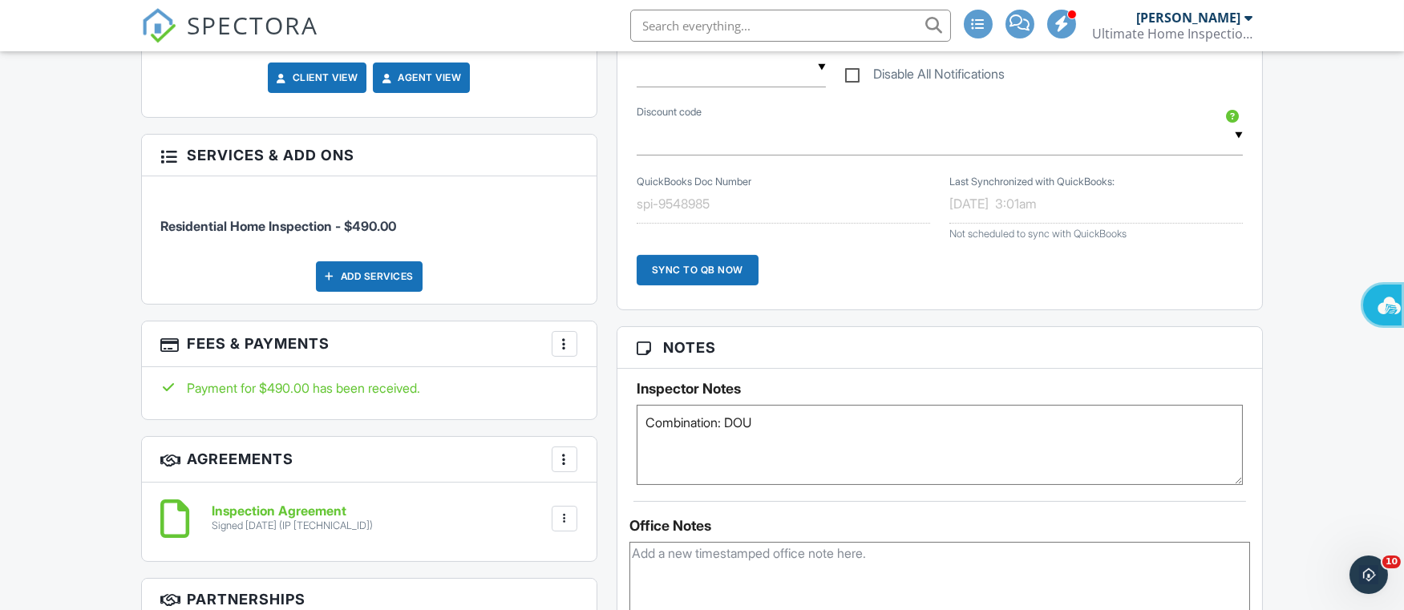
click at [558, 342] on div at bounding box center [564, 344] width 16 height 16
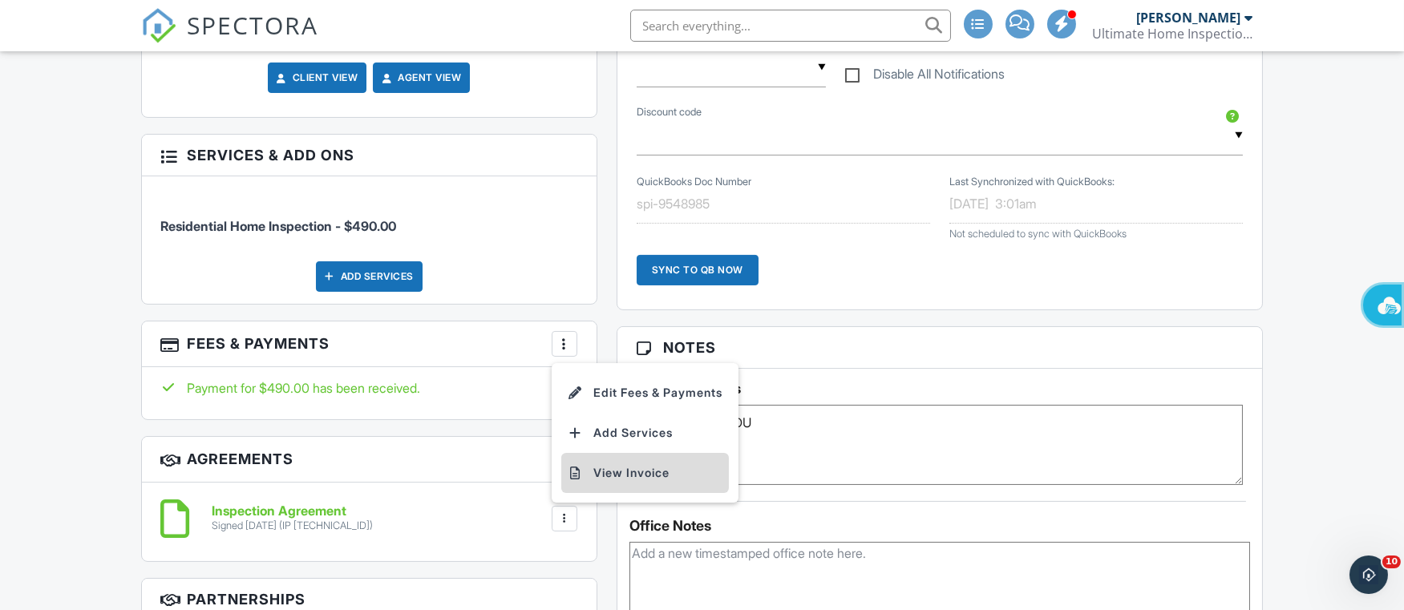
click at [618, 477] on li "View Invoice" at bounding box center [645, 473] width 168 height 40
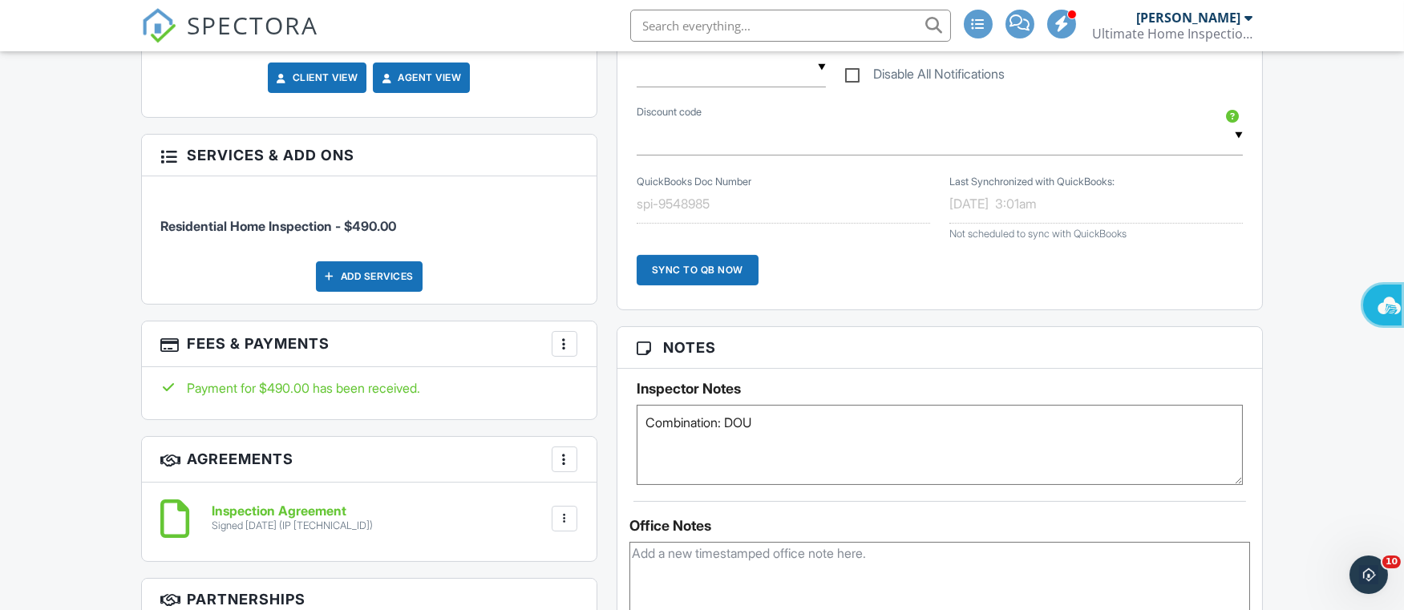
click at [565, 346] on div at bounding box center [564, 344] width 16 height 16
click at [635, 387] on li "Edit Fees & Payments" at bounding box center [645, 393] width 168 height 40
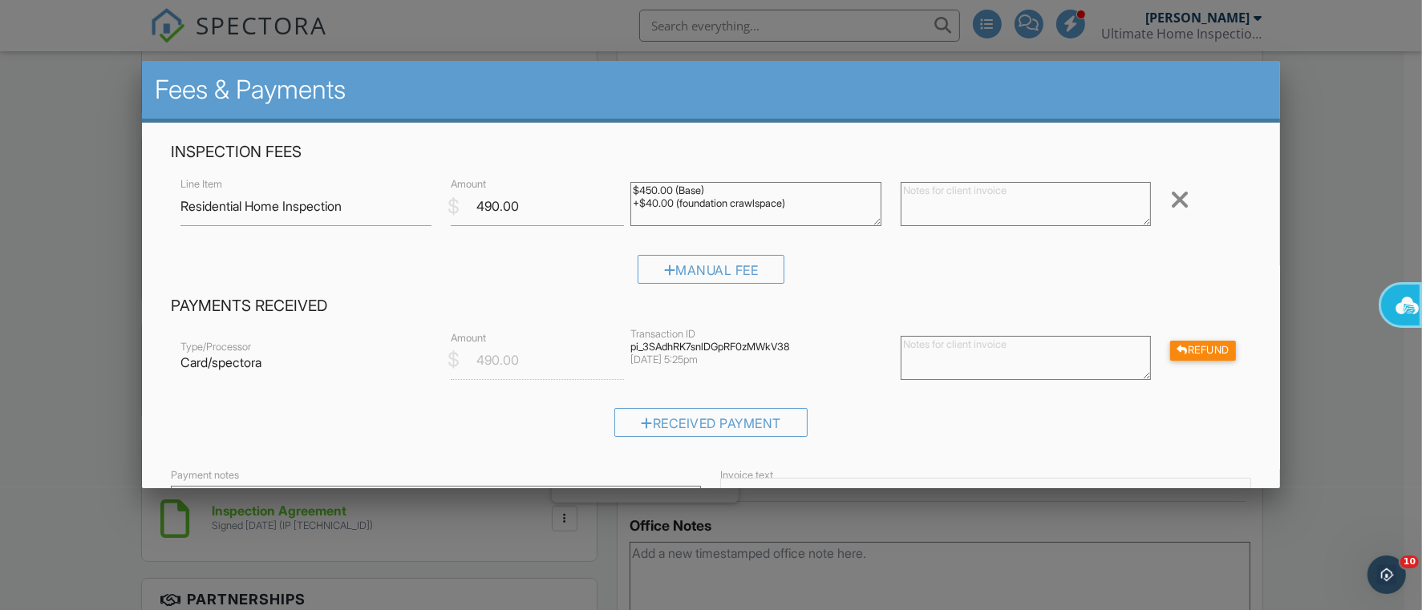
click at [95, 254] on div at bounding box center [711, 301] width 1422 height 763
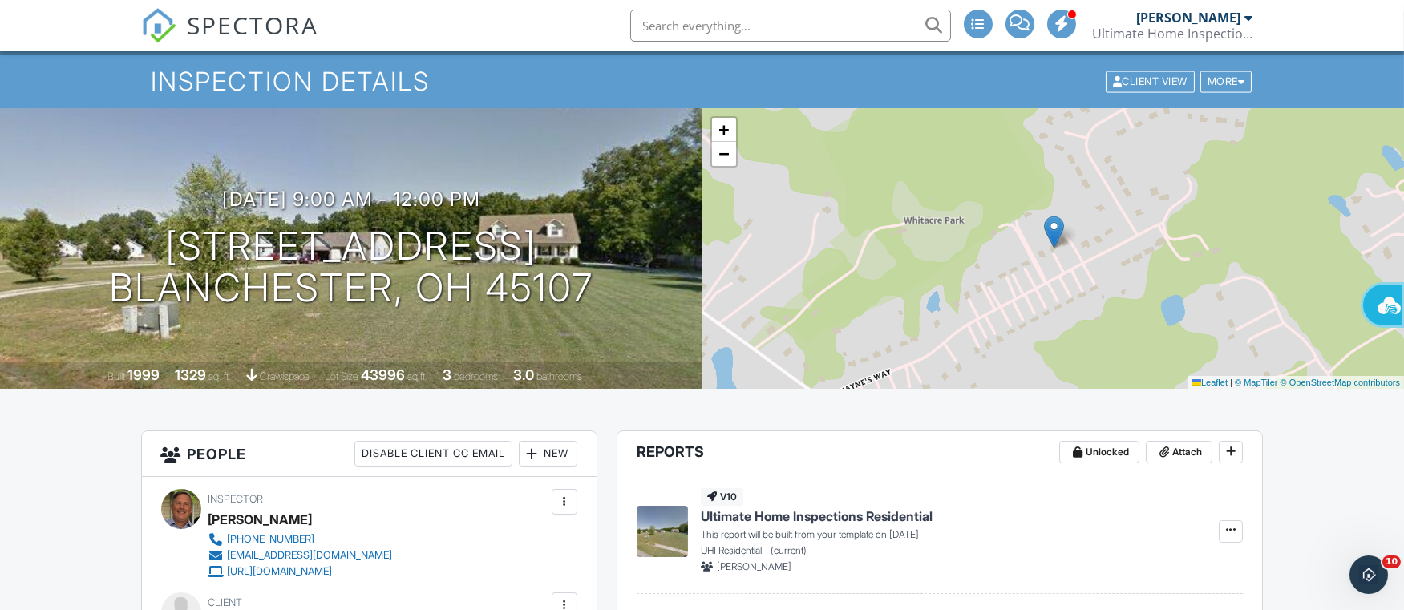
scroll to position [8, 0]
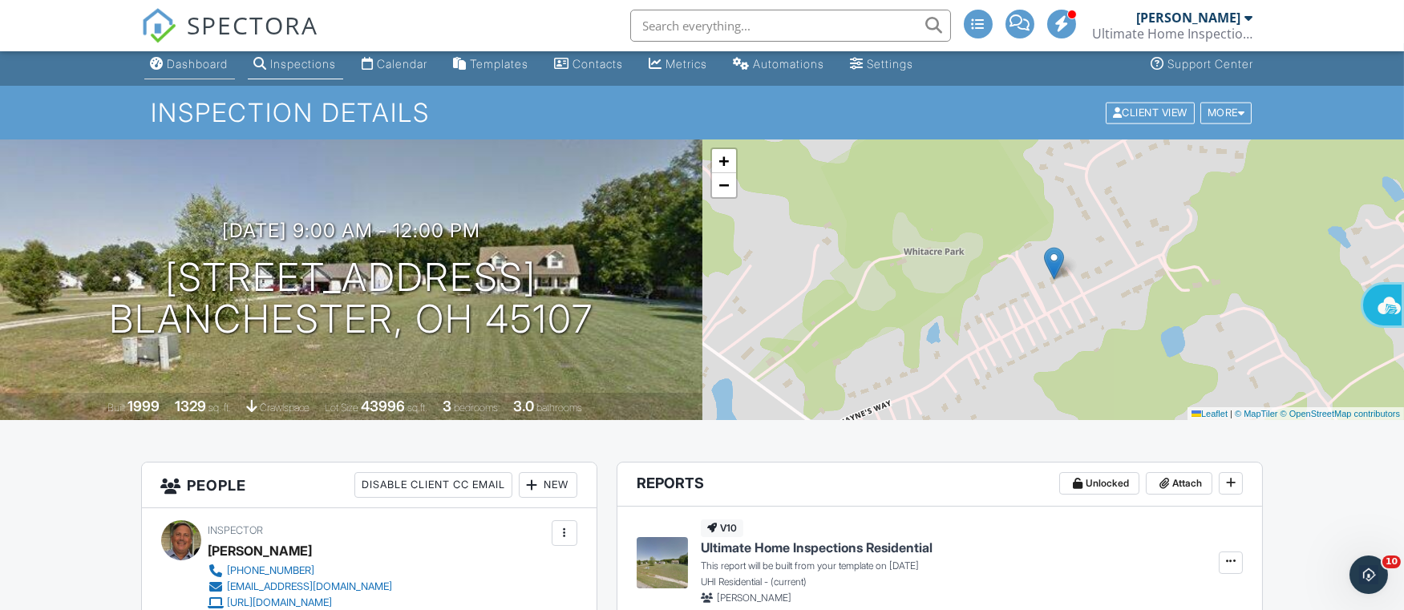
click at [193, 61] on div "Dashboard" at bounding box center [198, 64] width 61 height 14
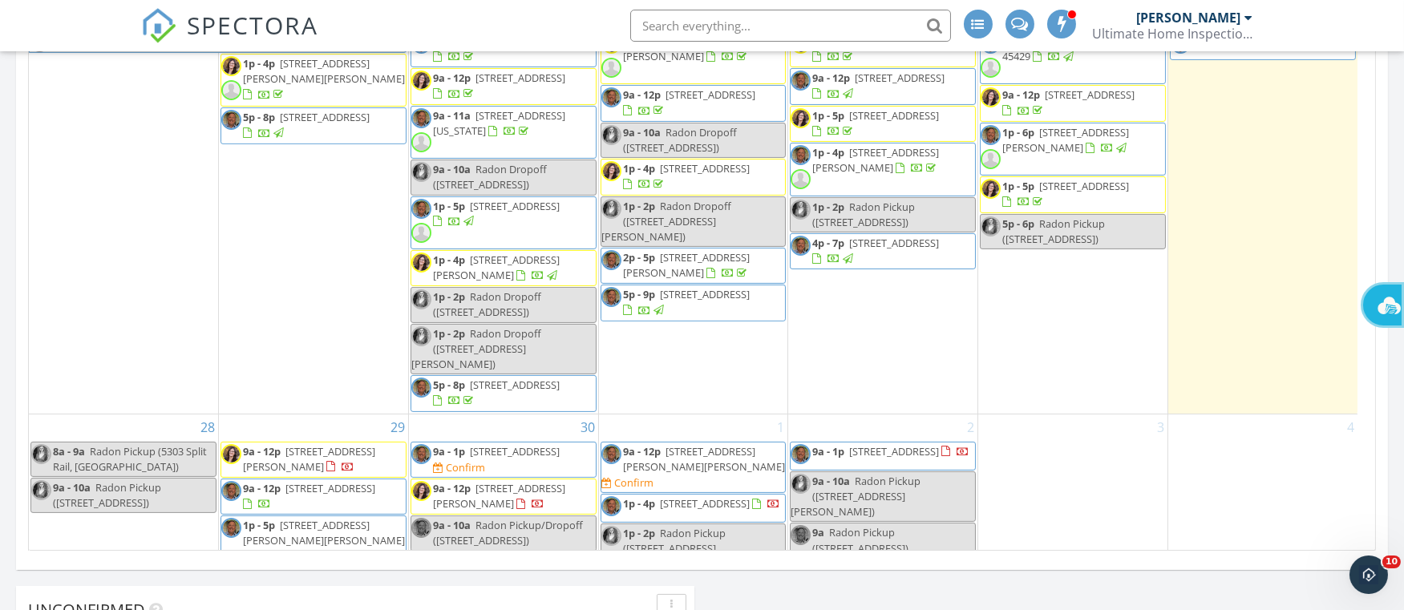
scroll to position [962, 0]
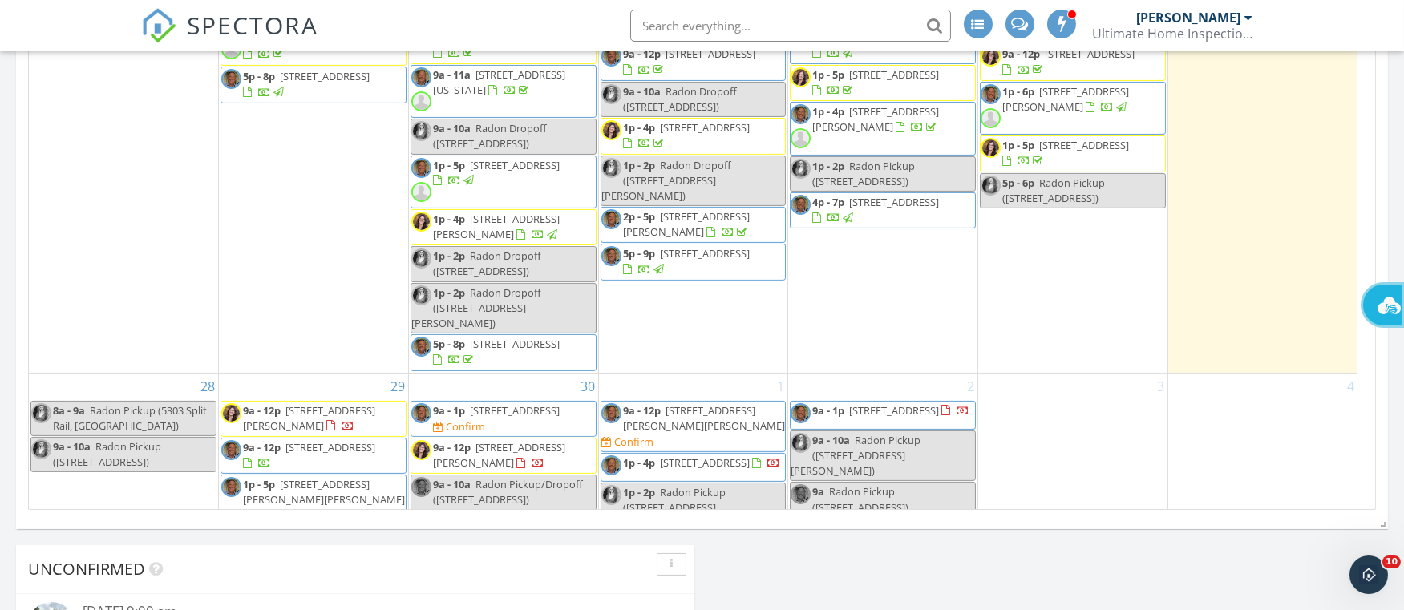
click at [307, 403] on span "[STREET_ADDRESS][PERSON_NAME]" at bounding box center [309, 418] width 132 height 30
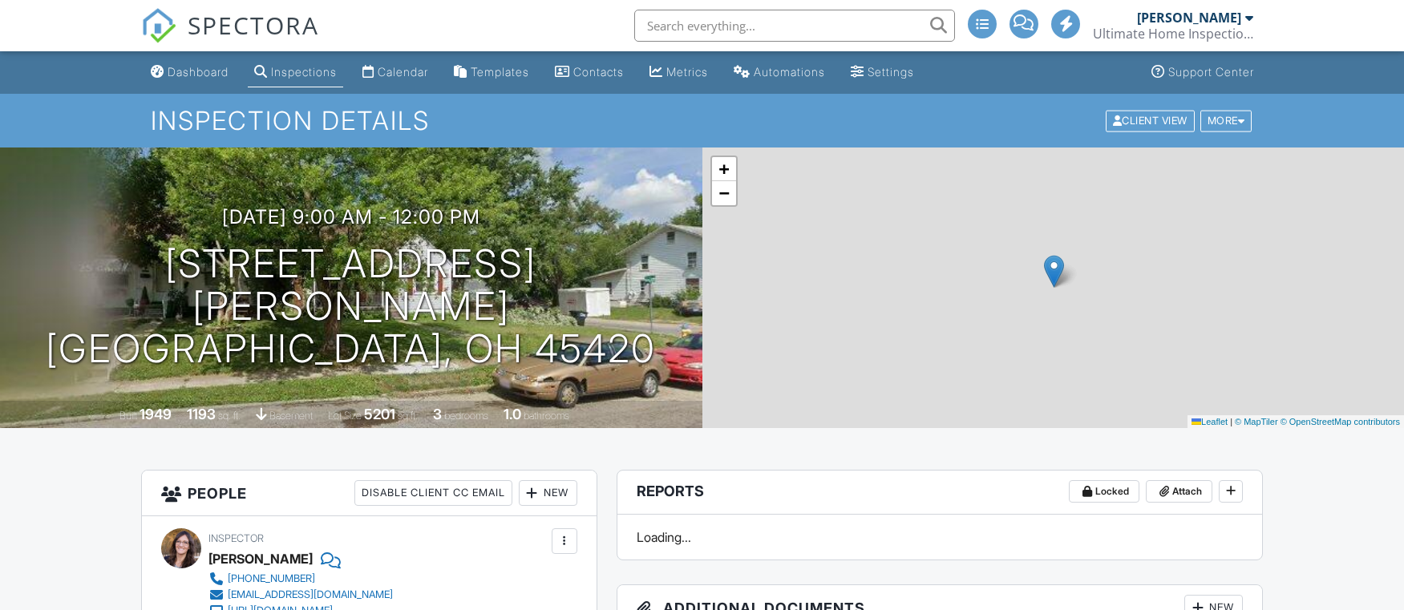
scroll to position [361, 0]
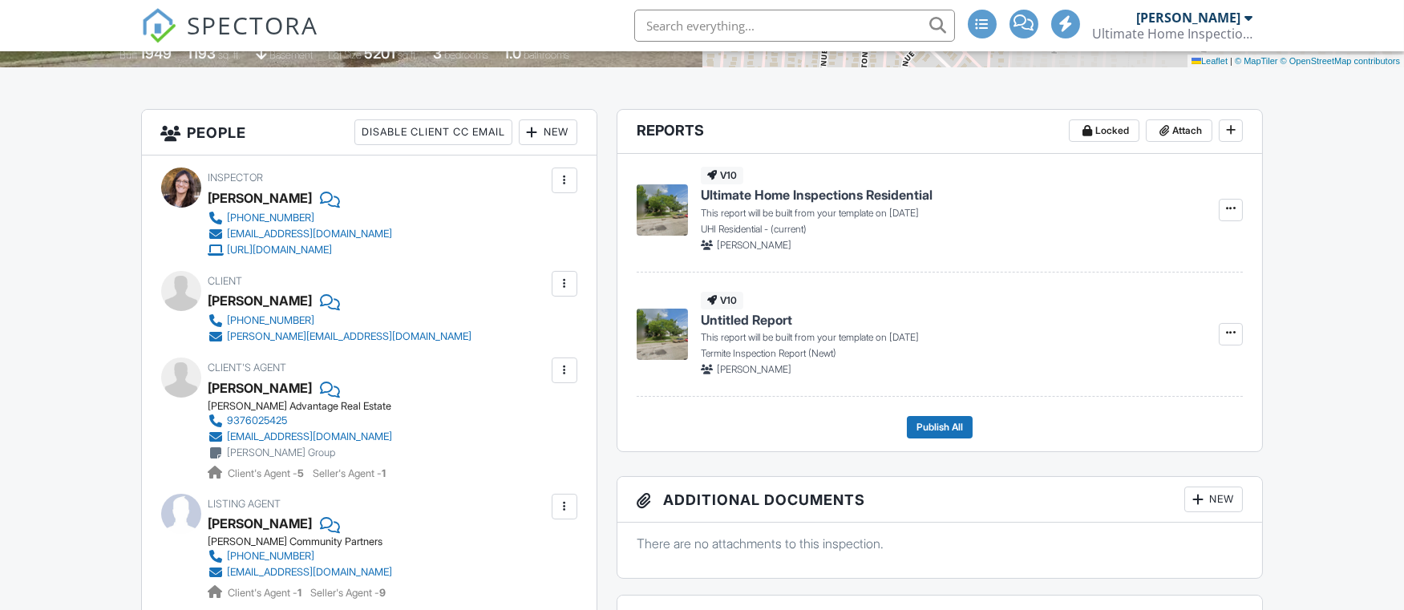
click at [548, 130] on div "New" at bounding box center [548, 132] width 59 height 26
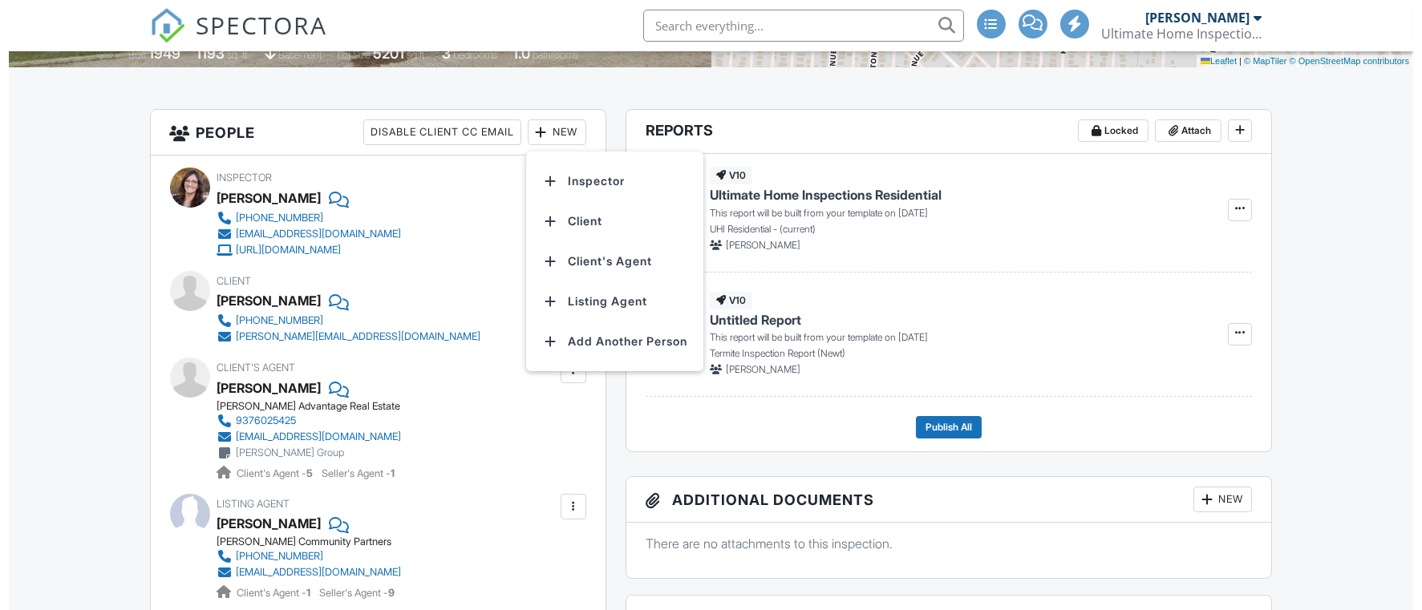
scroll to position [0, 0]
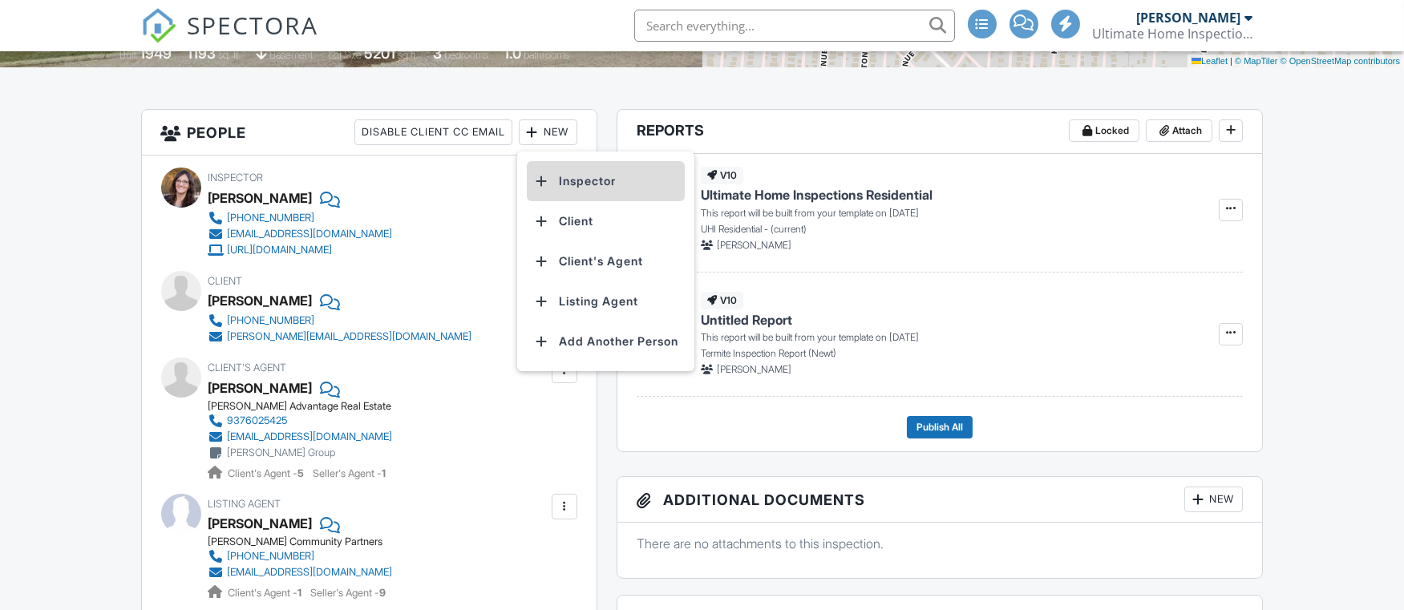
click at [581, 177] on li "Inspector" at bounding box center [606, 181] width 158 height 40
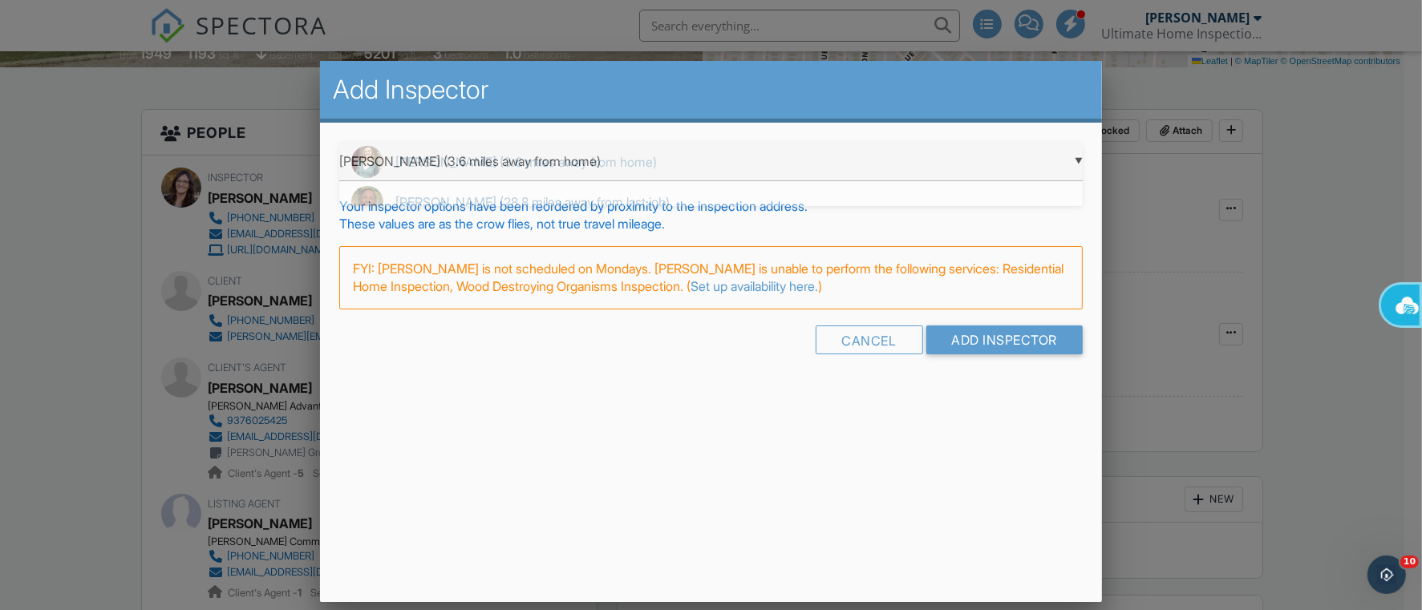
click at [1077, 164] on div "▼ [PERSON_NAME] (3.6 miles away from home) [PERSON_NAME] (3.6 miles away from h…" at bounding box center [710, 161] width 743 height 39
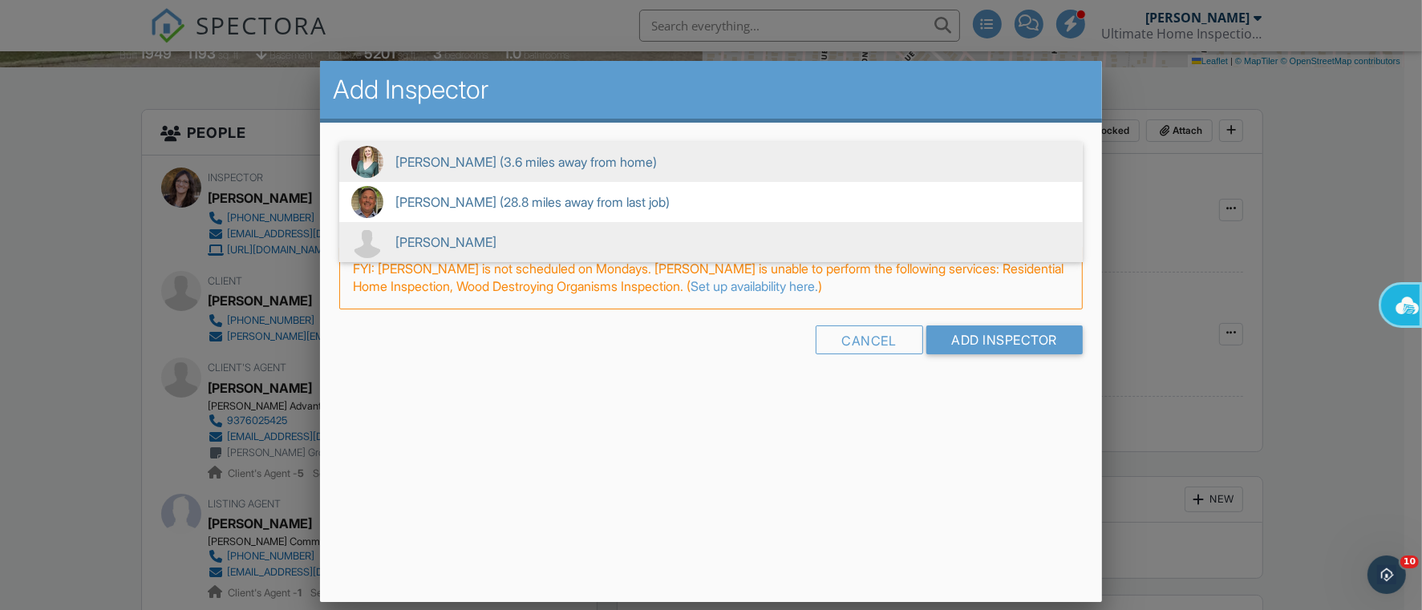
click at [432, 240] on span "[PERSON_NAME]" at bounding box center [710, 242] width 743 height 40
type input "[PERSON_NAME]"
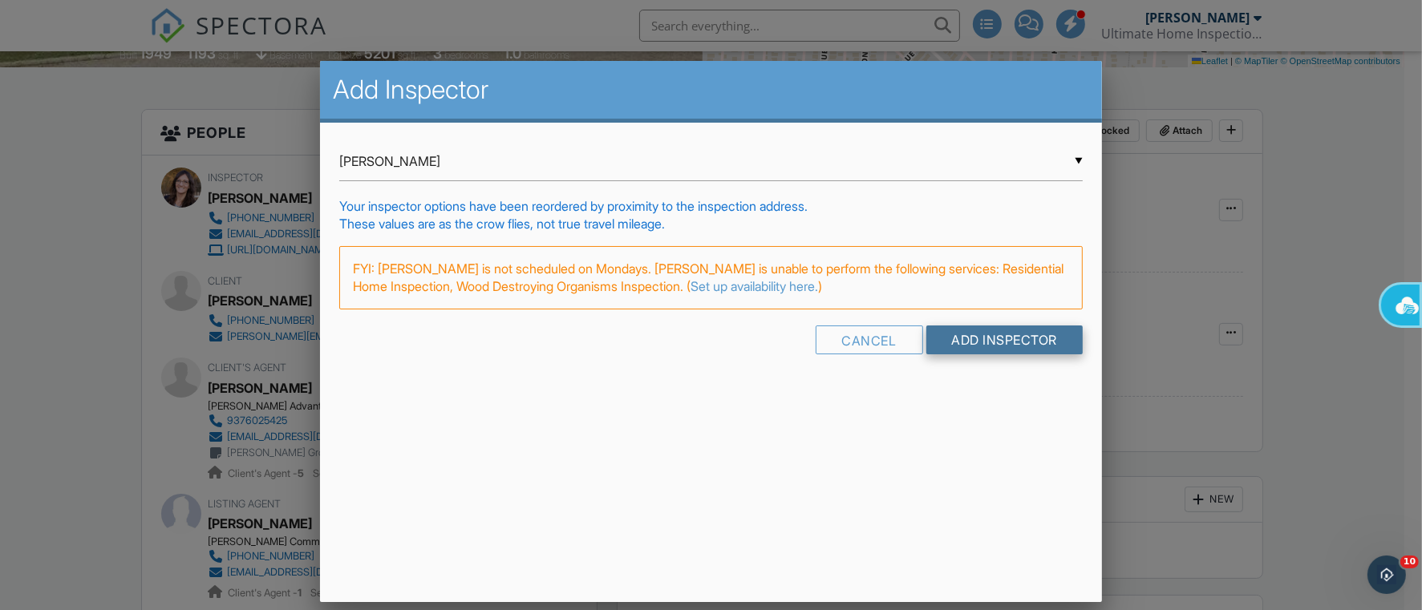
click at [985, 341] on input "Add Inspector" at bounding box center [1004, 340] width 157 height 29
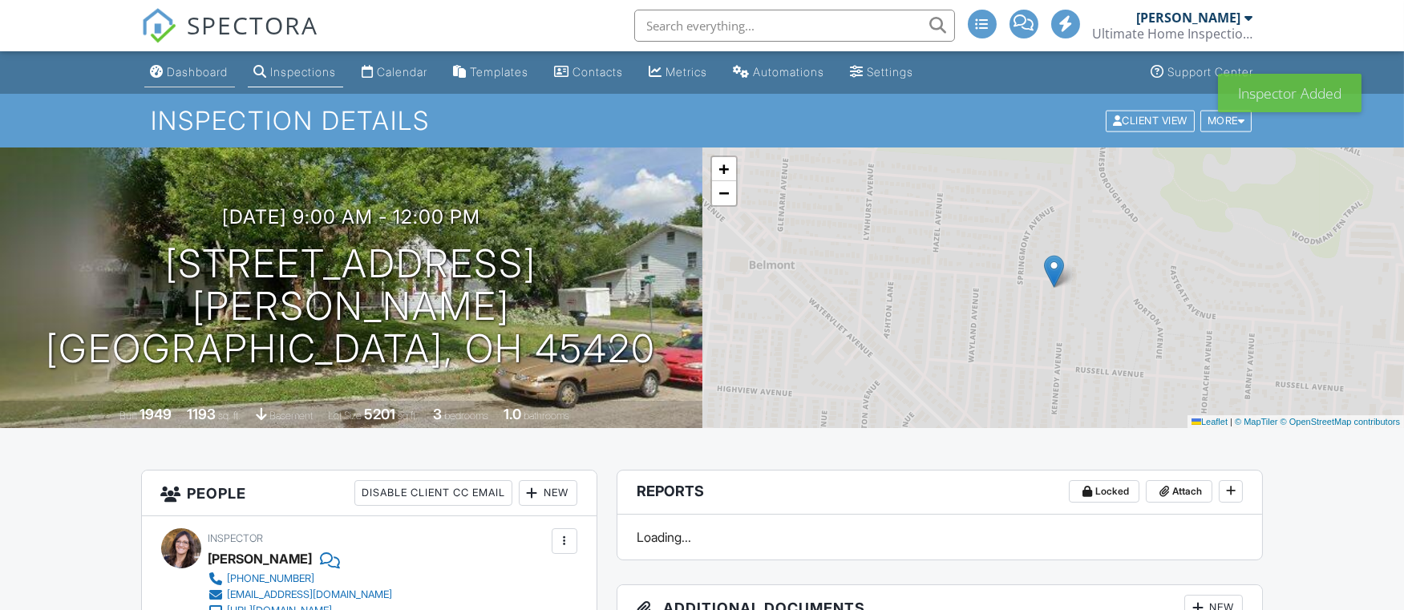
click at [192, 71] on div "Dashboard" at bounding box center [198, 72] width 61 height 14
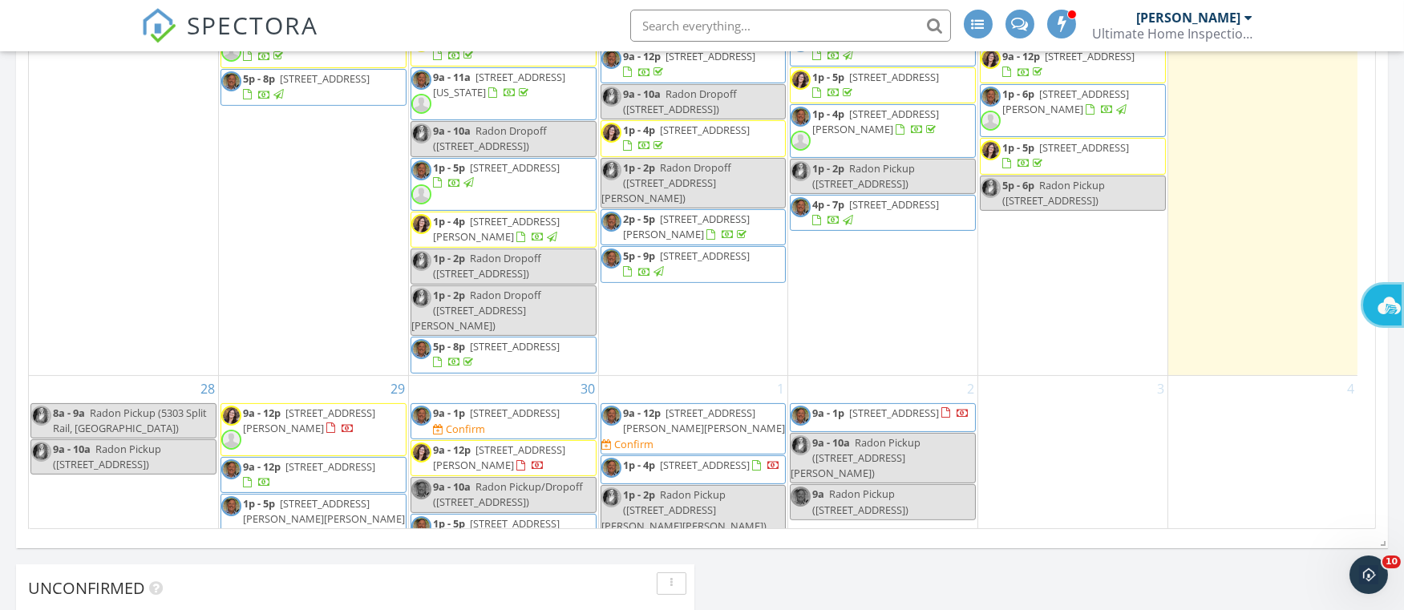
scroll to position [962, 0]
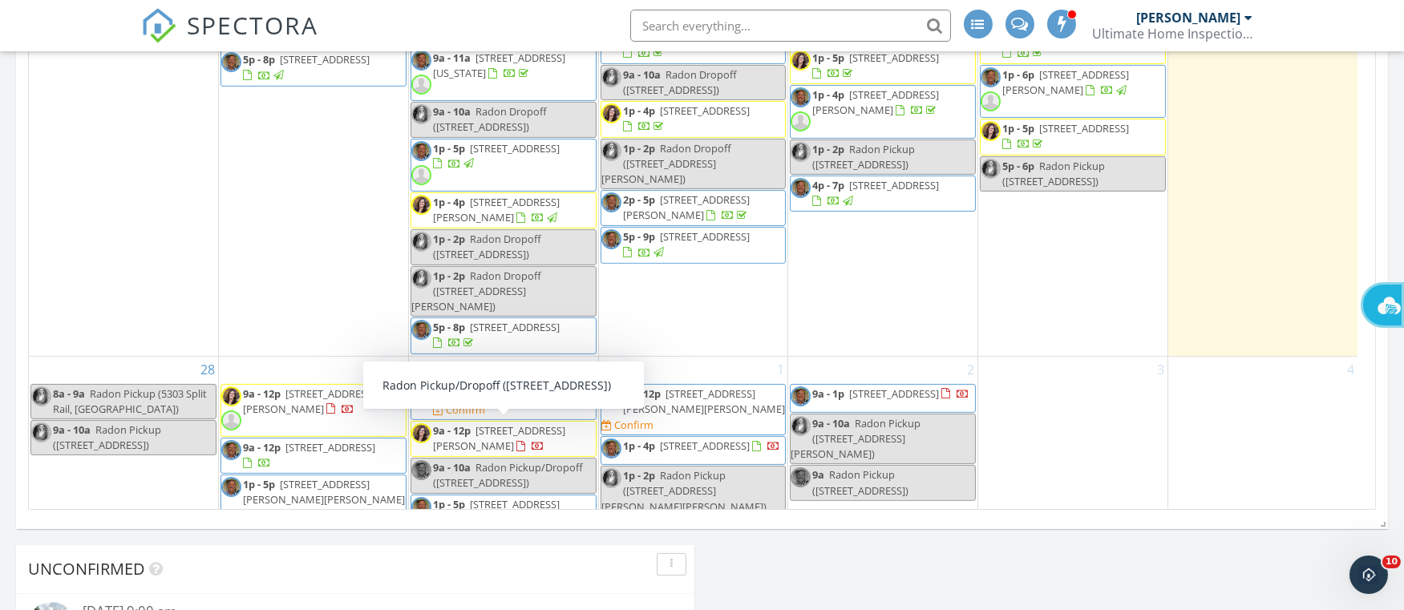
click at [1136, 451] on div "3" at bounding box center [1072, 461] width 189 height 209
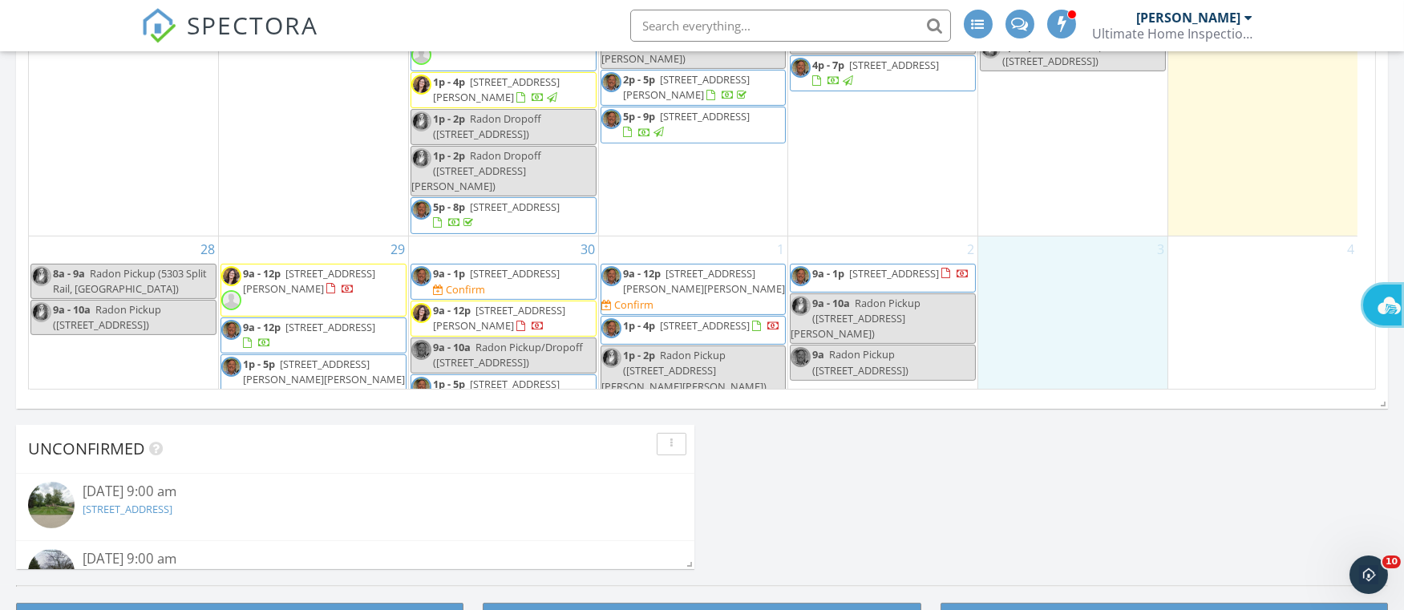
scroll to position [1333, 0]
